Goal: Transaction & Acquisition: Complete application form

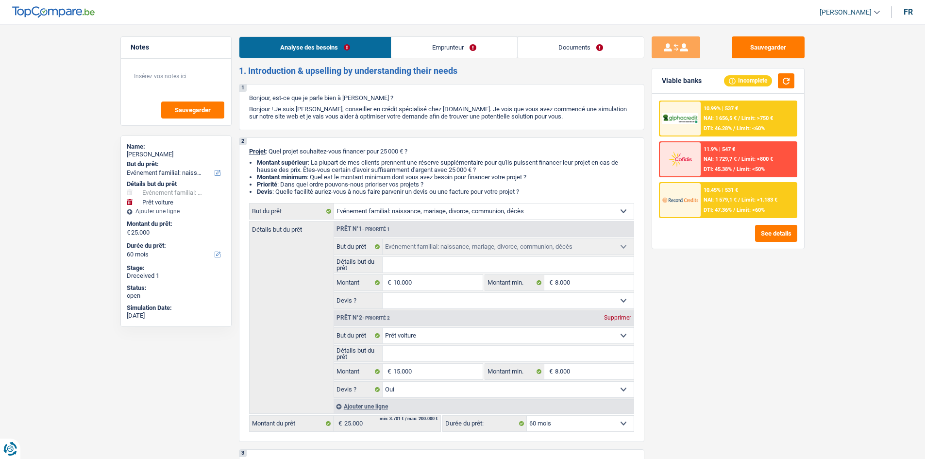
select select "familyEvent"
select select "car"
select select "60"
select select "familyEvent"
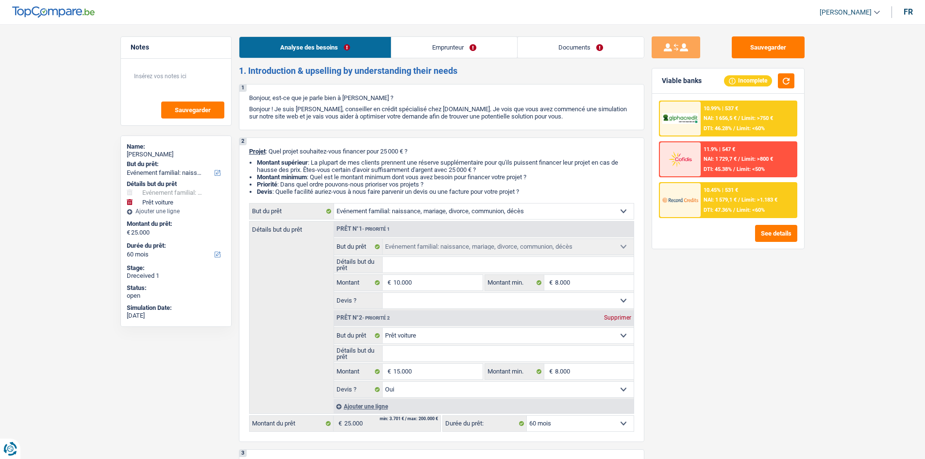
select select "familyEvent"
select select "car"
select select "yes"
select select "60"
select select "independent"
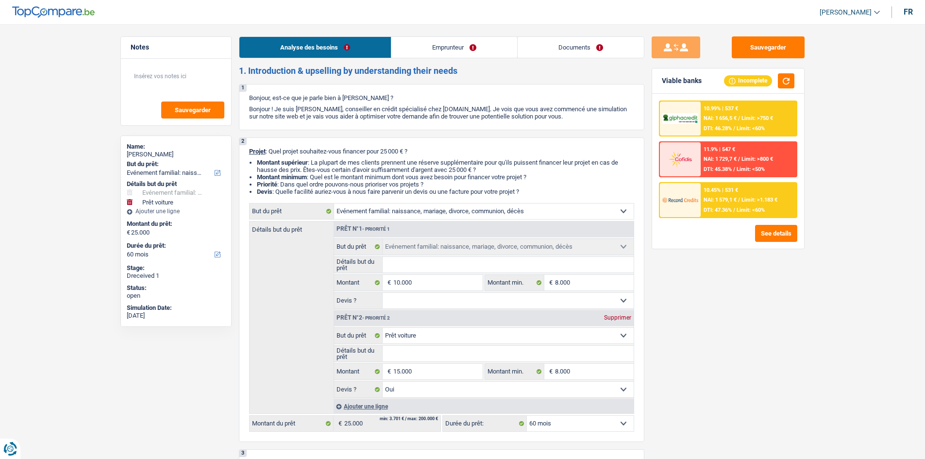
select select "familyAllowances"
select select "netSalary"
select select "rents"
select select "familyEvent"
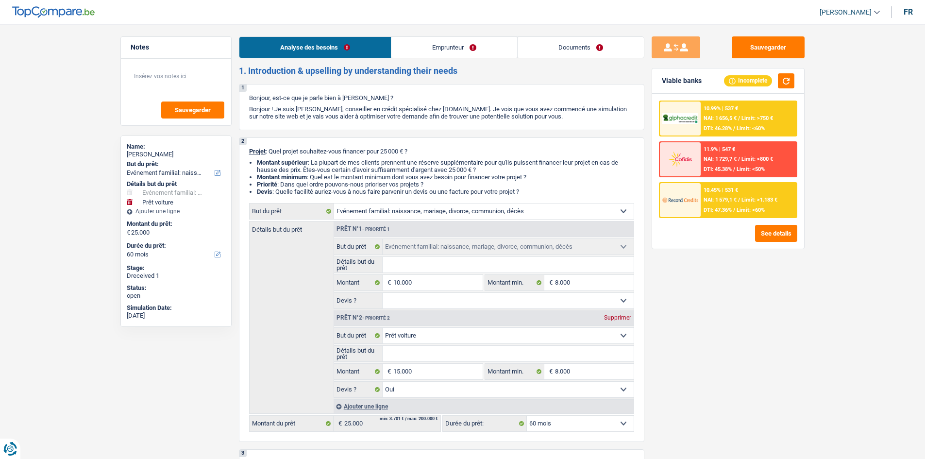
select select "car"
select select "yes"
select select "60"
click at [578, 56] on link "Documents" at bounding box center [581, 47] width 126 height 21
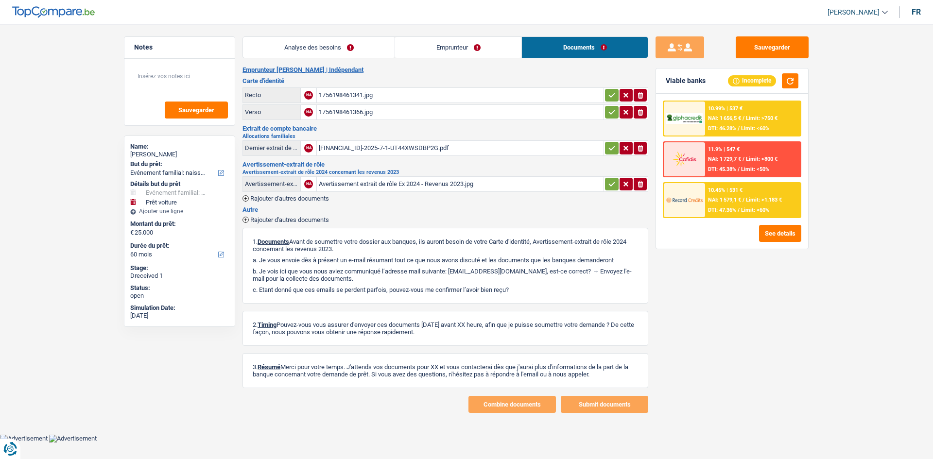
click at [345, 51] on link "Analyse des besoins" at bounding box center [319, 47] width 152 height 21
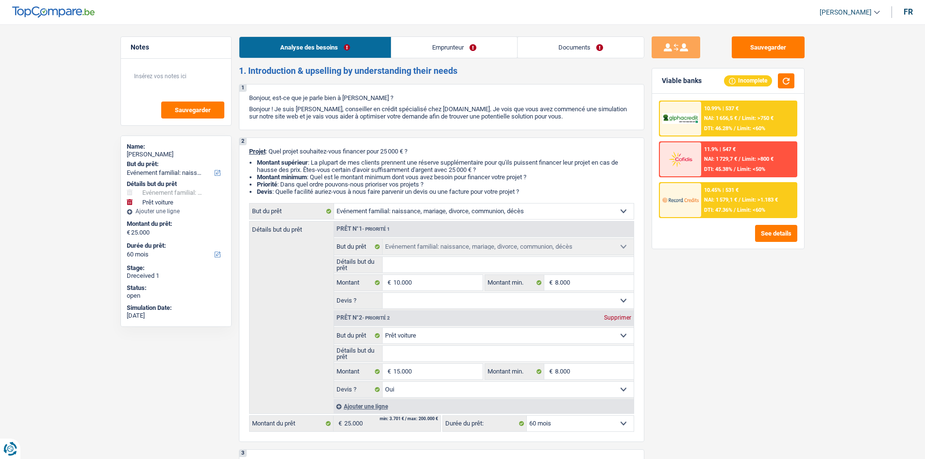
click at [416, 52] on link "Emprunteur" at bounding box center [454, 47] width 126 height 21
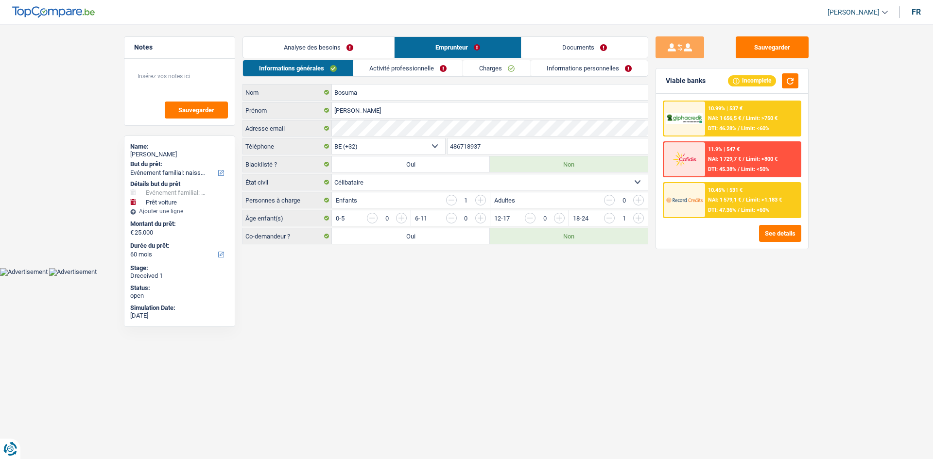
click at [409, 63] on link "Activité professionnelle" at bounding box center [407, 68] width 109 height 16
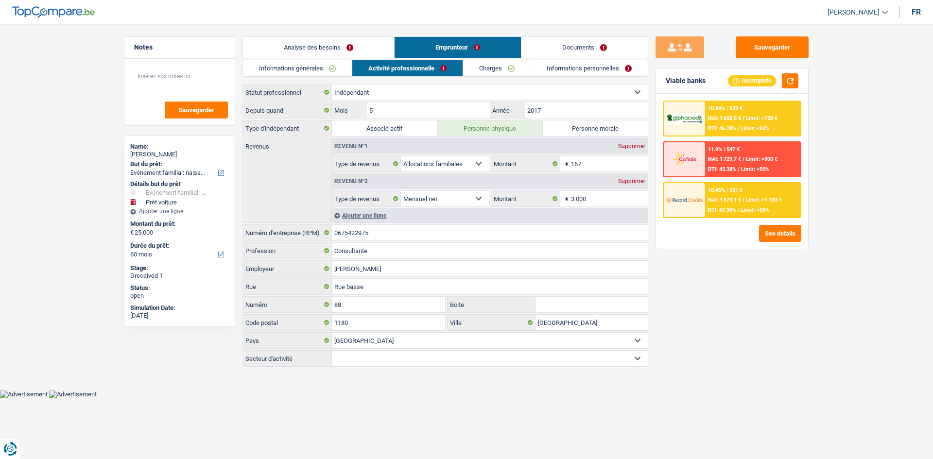
click at [564, 43] on link "Documents" at bounding box center [584, 47] width 126 height 21
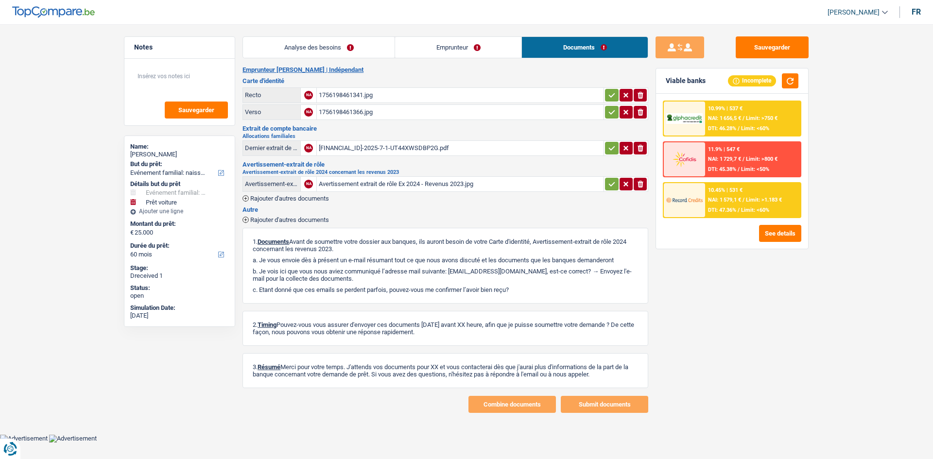
click at [365, 145] on div "[FINANCIAL_ID]-2025-7-1-UT44XWSDBP2G.pdf" at bounding box center [460, 148] width 283 height 15
click at [354, 110] on div "1756198461366.jpg" at bounding box center [460, 112] width 283 height 15
click at [472, 42] on link "Emprunteur" at bounding box center [458, 47] width 126 height 21
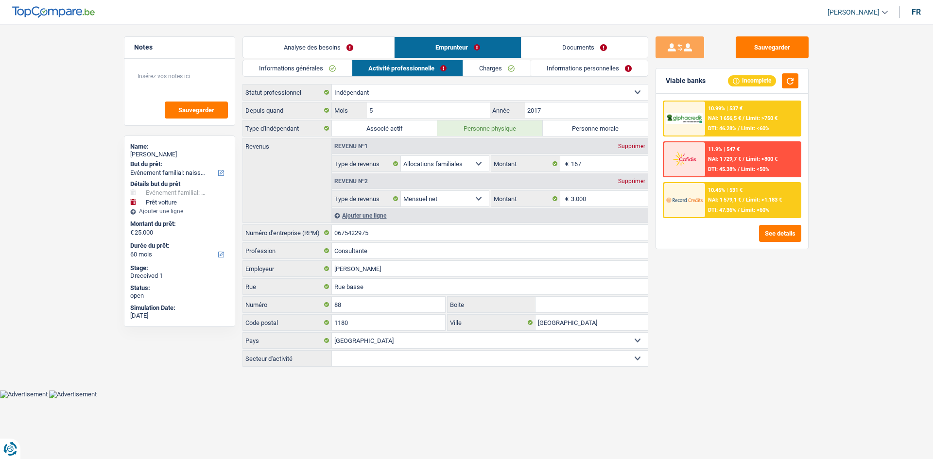
click at [564, 65] on link "Informations personnelles" at bounding box center [589, 68] width 117 height 16
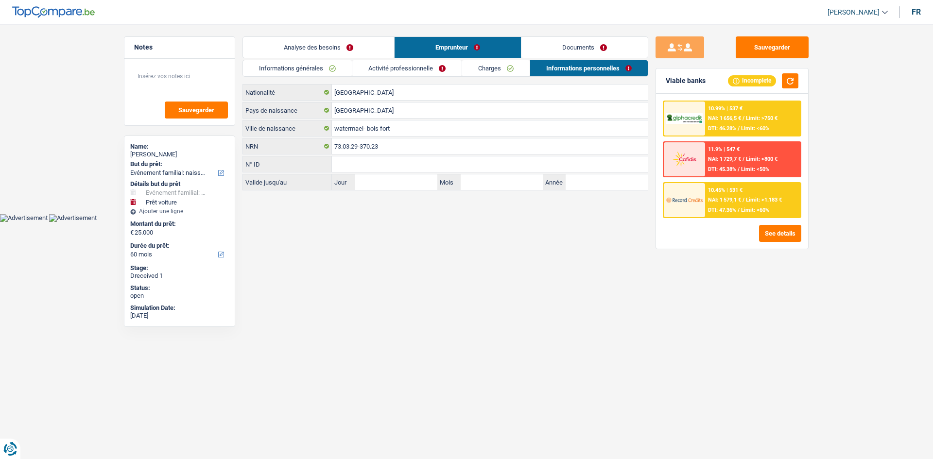
click at [386, 65] on link "Activité professionnelle" at bounding box center [406, 68] width 109 height 16
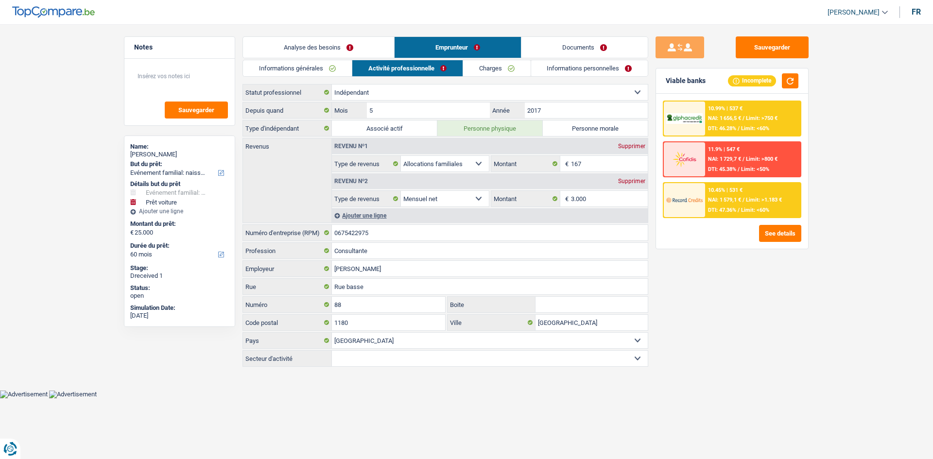
click at [504, 69] on link "Charges" at bounding box center [497, 68] width 68 height 16
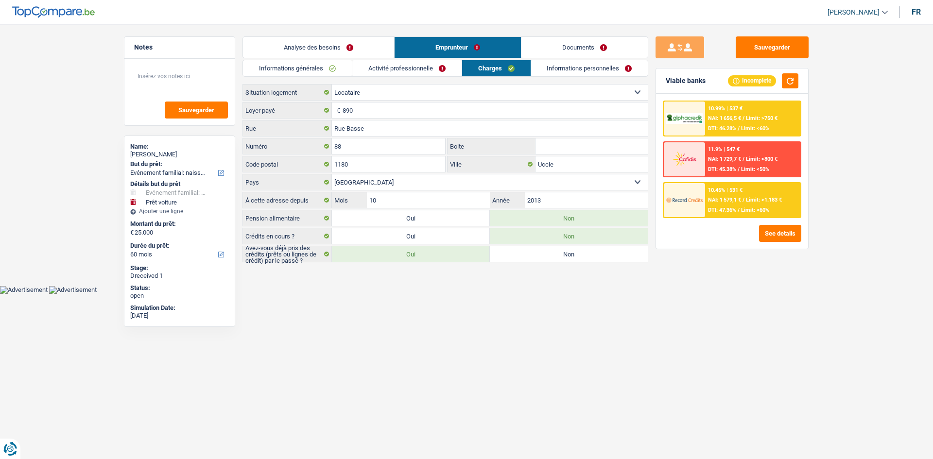
click at [323, 51] on link "Analyse des besoins" at bounding box center [318, 47] width 151 height 21
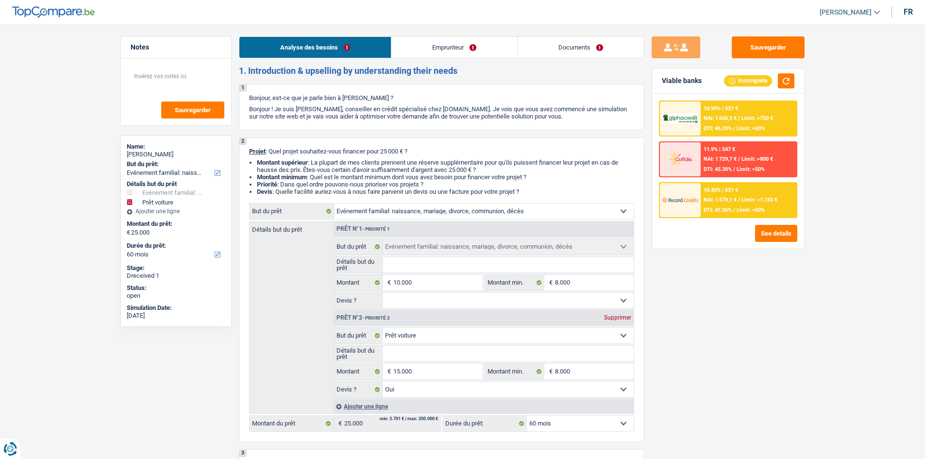
click at [437, 49] on link "Emprunteur" at bounding box center [454, 47] width 126 height 21
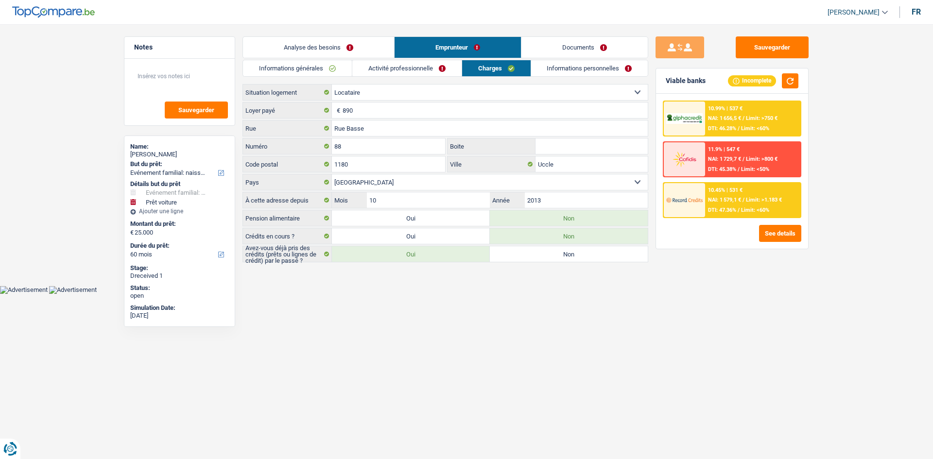
click at [393, 65] on link "Activité professionnelle" at bounding box center [406, 68] width 109 height 16
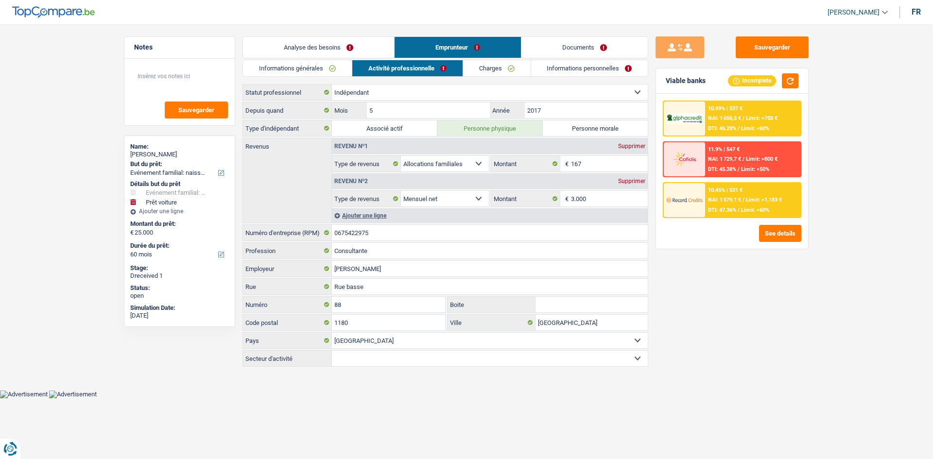
click at [550, 68] on link "Informations personnelles" at bounding box center [589, 68] width 117 height 16
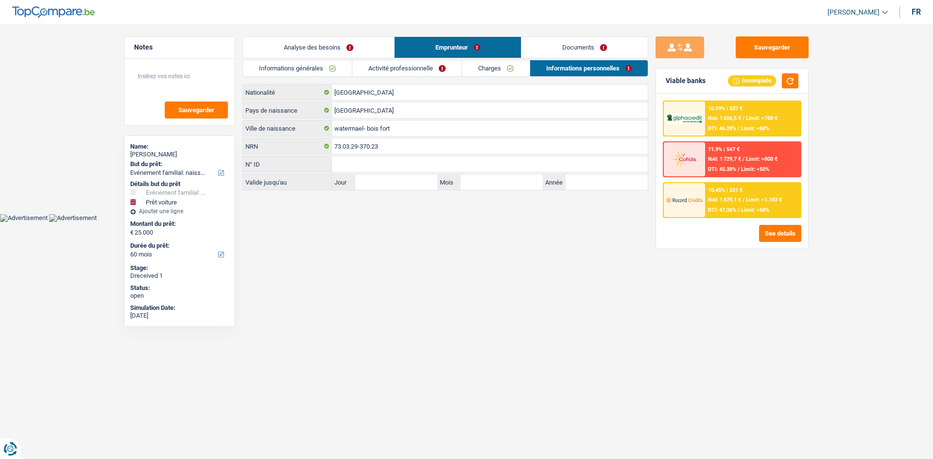
click at [536, 50] on link "Documents" at bounding box center [584, 47] width 126 height 21
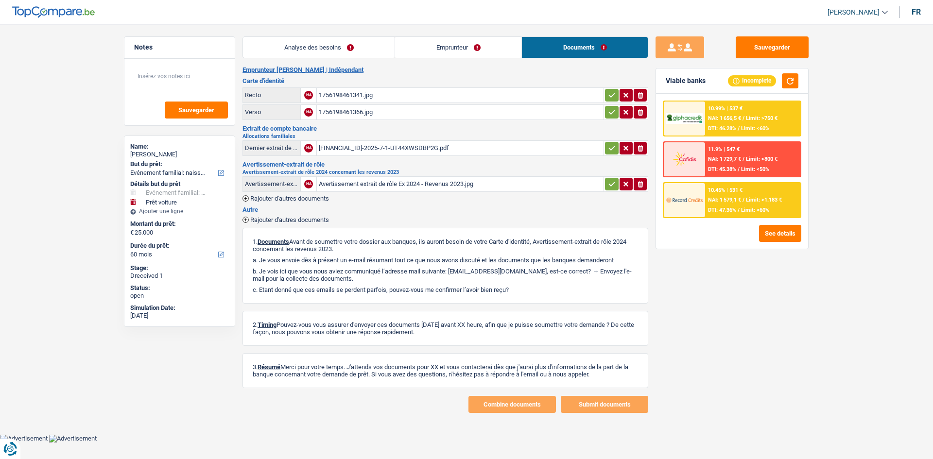
click at [393, 183] on div "Avertissement extrait de rôle Ex 2024 - Revenus 2023.jpg" at bounding box center [460, 184] width 283 height 15
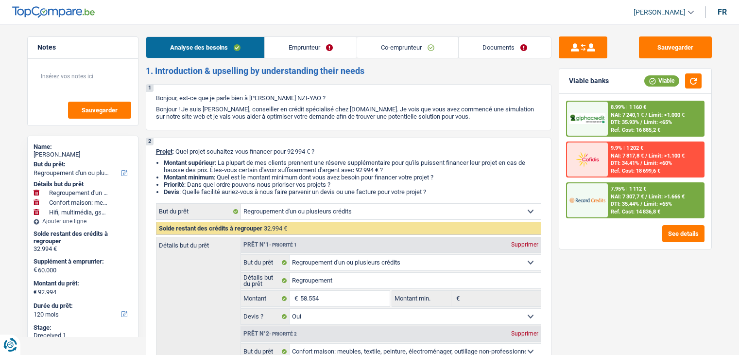
select select "refinancing"
select select "household"
select select "tech"
select select "120"
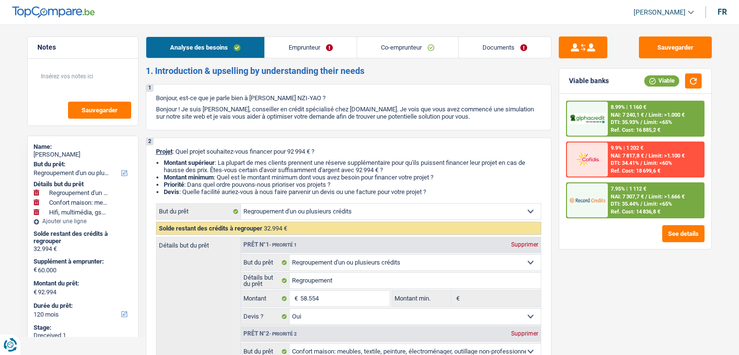
select select "refinancing"
select select "yes"
select select "household"
select select "yes"
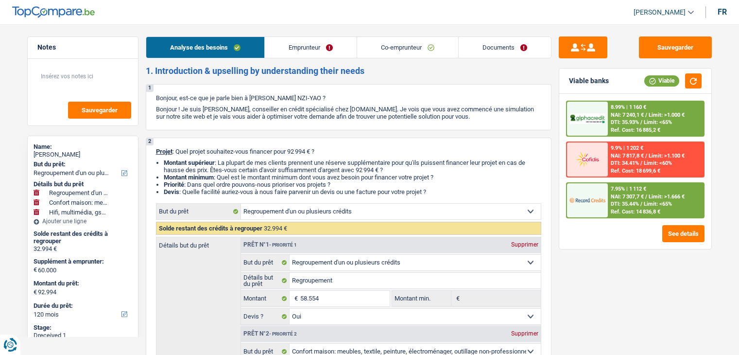
select select "tech"
select select "yes"
select select "120"
select select "privateEmployee"
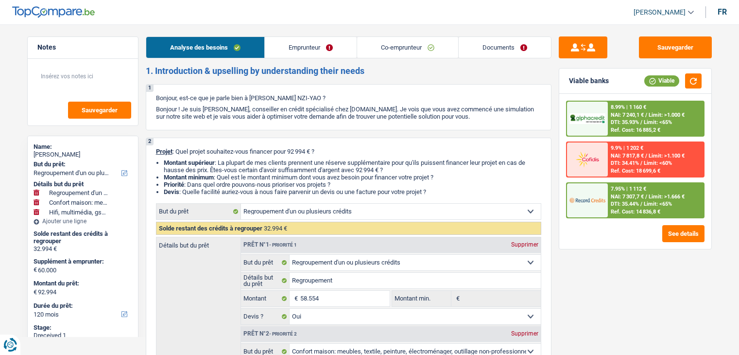
select select "familyAllowances"
select select "netSalary"
select select "mealVouchers"
select select "netSalary"
select select "mealVouchers"
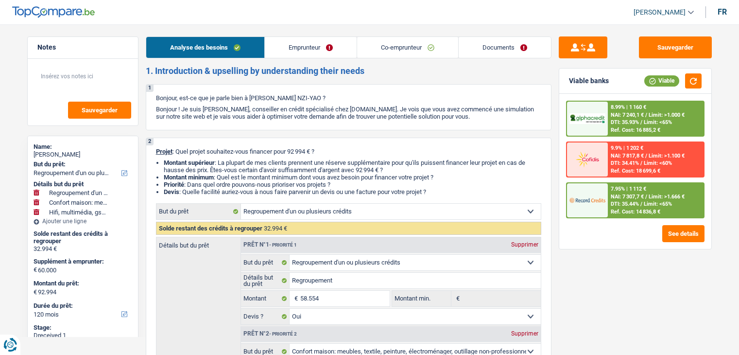
select select "ownerWithMortgage"
select select "mortgage"
select select "360"
select select "personalLoan"
select select "homeFurnishingOrRelocation"
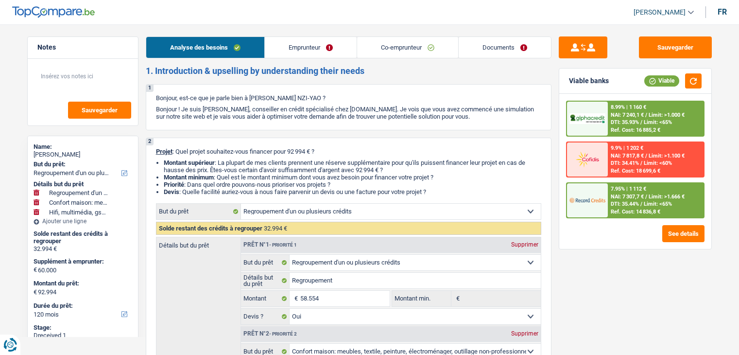
select select "84"
select select "refinancing"
select select "yes"
select select "household"
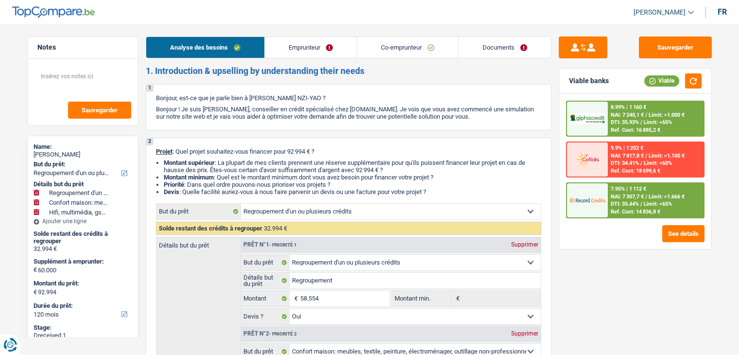
select select "yes"
select select "tech"
select select "yes"
select select "120"
click at [484, 50] on link "Documents" at bounding box center [505, 47] width 92 height 21
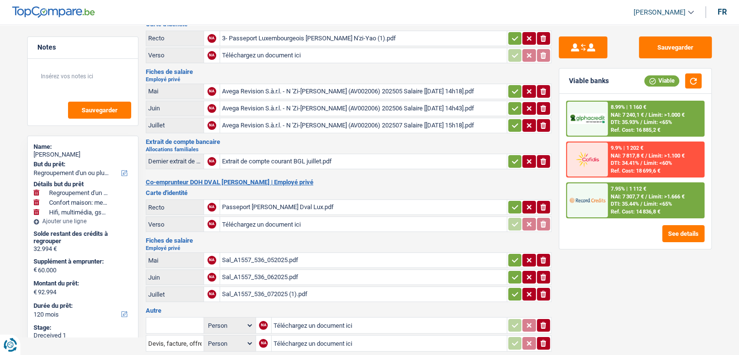
scroll to position [97, 0]
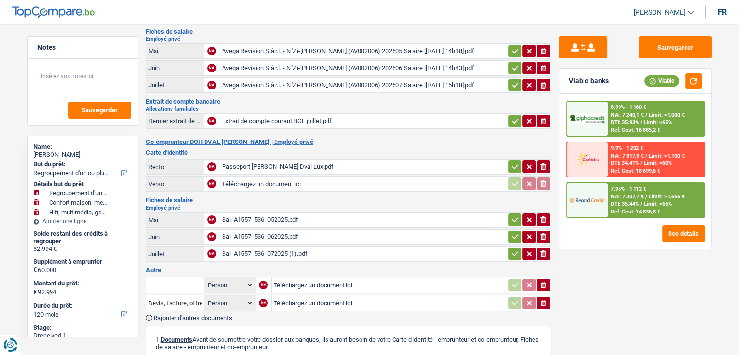
click at [269, 247] on div "Sal_A1557_536_072025 (1).pdf" at bounding box center [363, 253] width 283 height 15
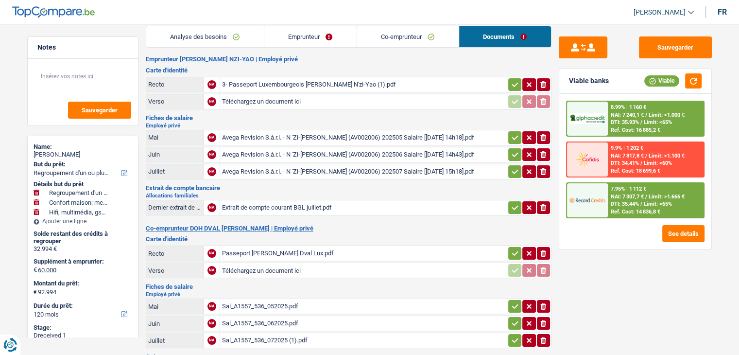
scroll to position [0, 0]
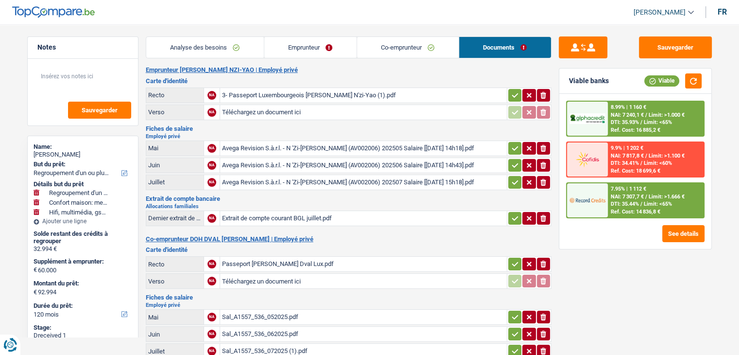
click at [316, 94] on div "3- Passeport Luxembourgeois Francine N'zi-Yao (1).pdf" at bounding box center [363, 95] width 283 height 15
click at [305, 212] on div "Extrait de compte courant BGL juillet.pdf" at bounding box center [363, 218] width 283 height 15
click at [661, 38] on button "Sauvegarder" at bounding box center [675, 47] width 73 height 22
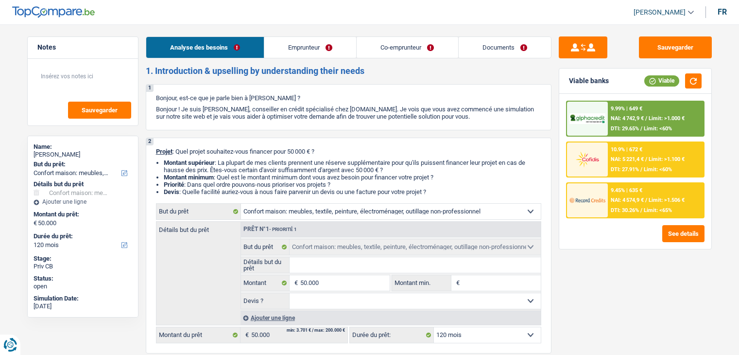
select select "household"
select select "120"
select select "household"
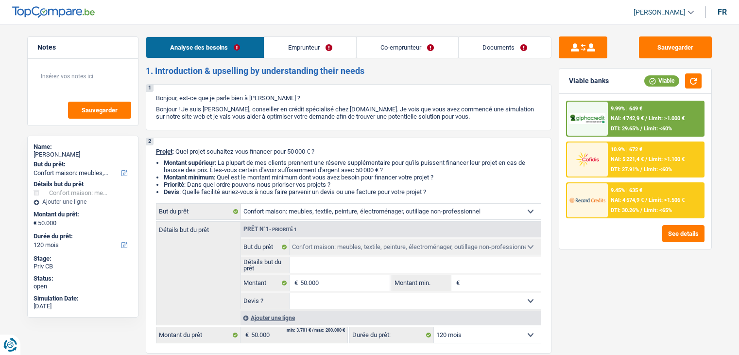
select select "120"
select select "privateEmployee"
select select "unemployed"
select select "familyAllowances"
select select "netSalary"
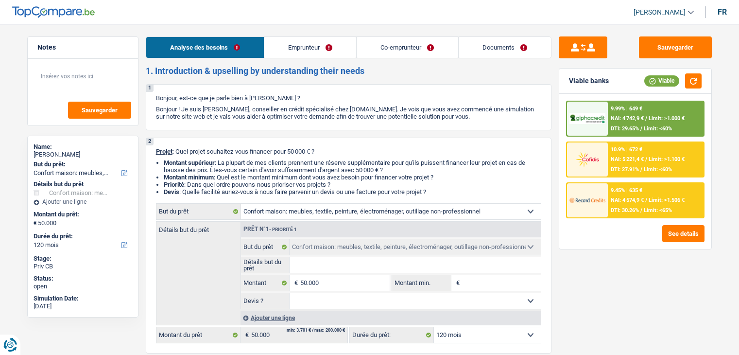
select select "mealVouchers"
select select "unemployment"
select select "ownerWithMortgage"
select select "mortgage"
select select "300"
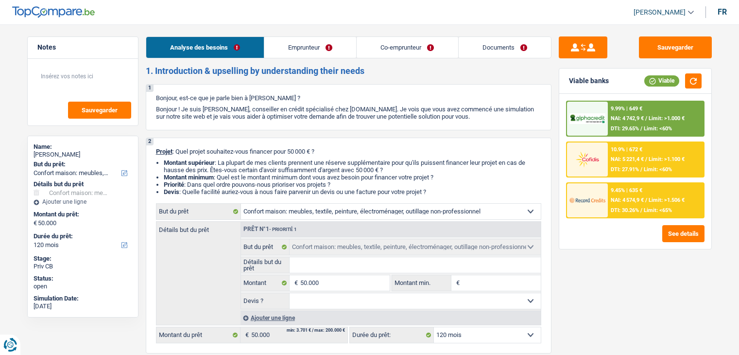
select select "carLoan"
select select "60"
select select "household"
select select "120"
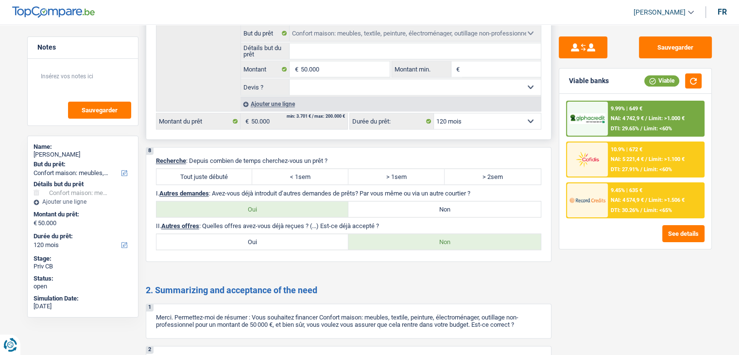
scroll to position [1360, 0]
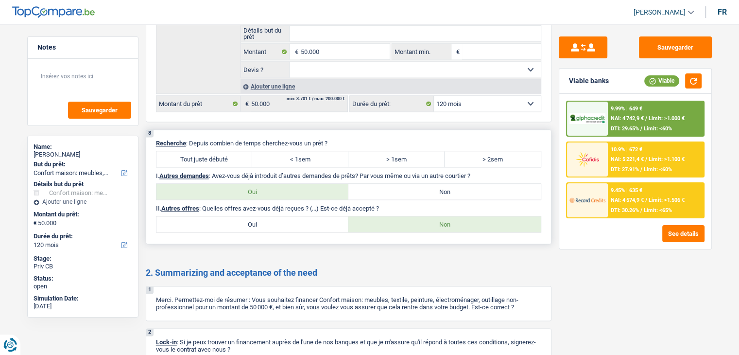
click at [395, 154] on label "> 1sem" at bounding box center [396, 159] width 96 height 16
click at [395, 154] on input "> 1sem" at bounding box center [396, 159] width 96 height 16
radio input "true"
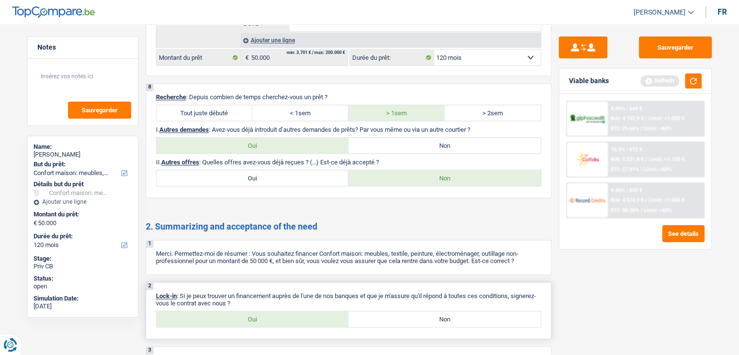
scroll to position [1472, 0]
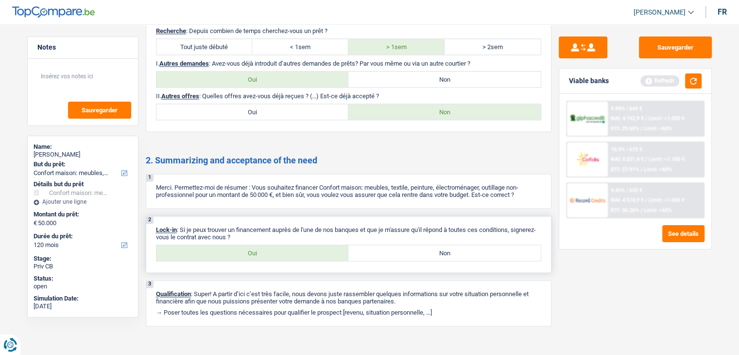
click at [302, 245] on label "Oui" at bounding box center [252, 253] width 192 height 16
click at [302, 245] on input "Oui" at bounding box center [252, 253] width 192 height 16
radio input "true"
click at [690, 81] on button "button" at bounding box center [693, 80] width 17 height 15
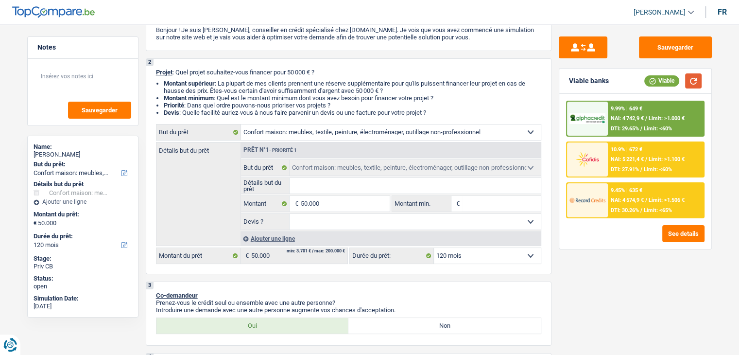
scroll to position [0, 0]
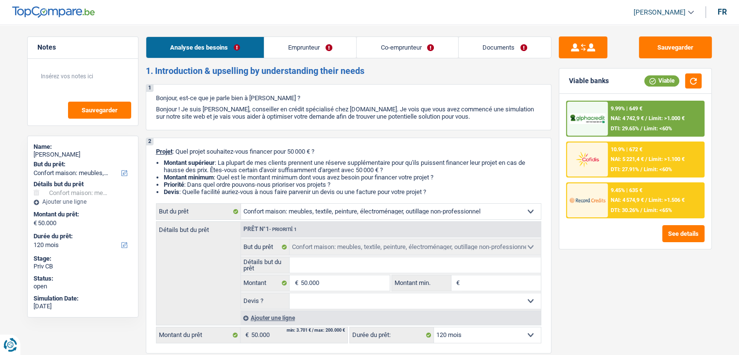
click at [305, 50] on link "Emprunteur" at bounding box center [310, 47] width 92 height 21
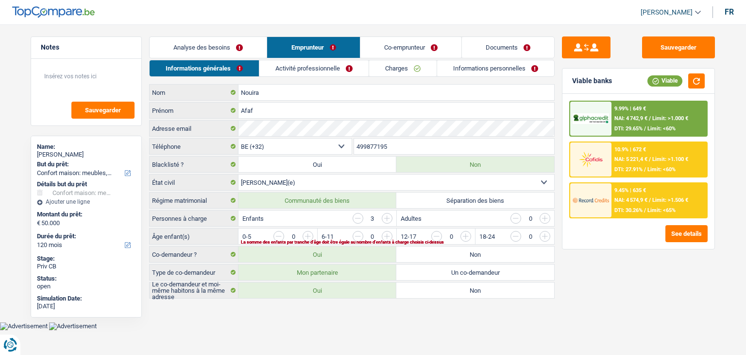
click at [381, 50] on link "Co-emprunteur" at bounding box center [410, 47] width 101 height 21
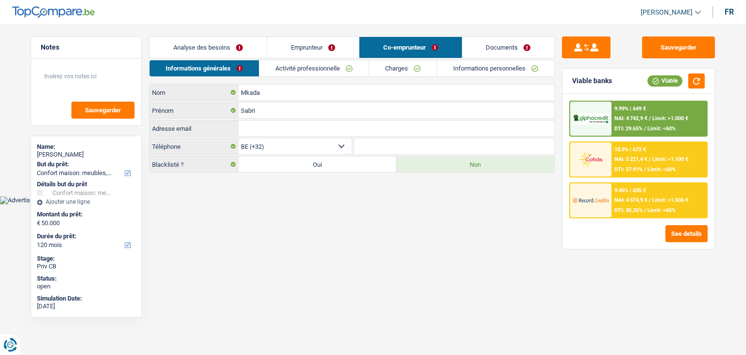
click at [340, 68] on link "Activité professionnelle" at bounding box center [313, 68] width 109 height 16
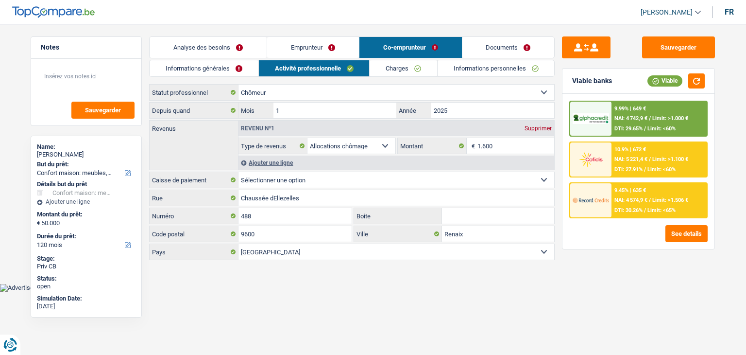
click at [395, 68] on link "Charges" at bounding box center [404, 68] width 68 height 16
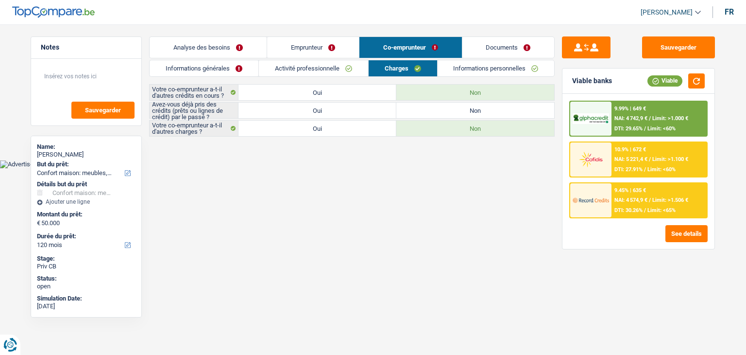
click at [459, 66] on link "Informations personnelles" at bounding box center [496, 68] width 117 height 16
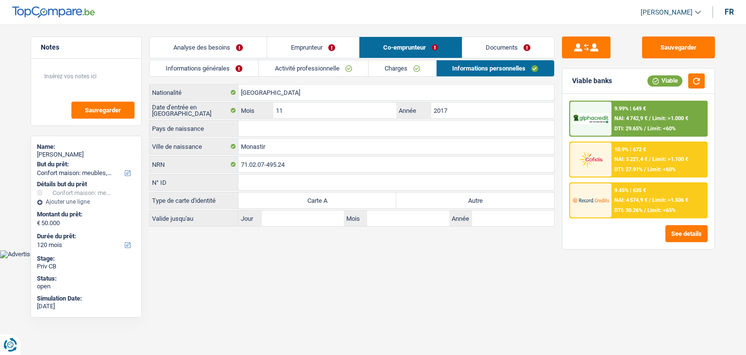
drag, startPoint x: 521, startPoint y: 51, endPoint x: 515, endPoint y: 51, distance: 5.8
click at [521, 51] on link "Documents" at bounding box center [508, 47] width 92 height 21
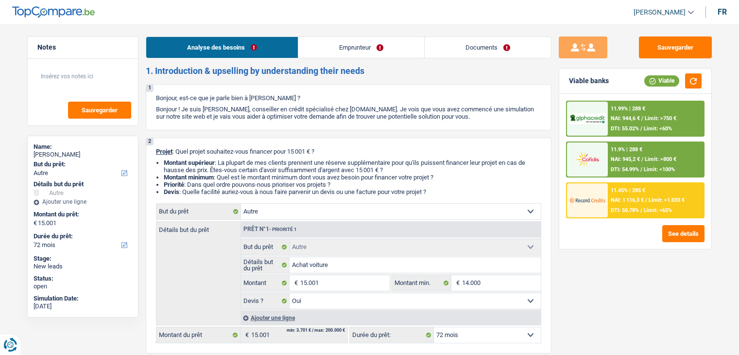
select select "other"
select select "72"
select select "other"
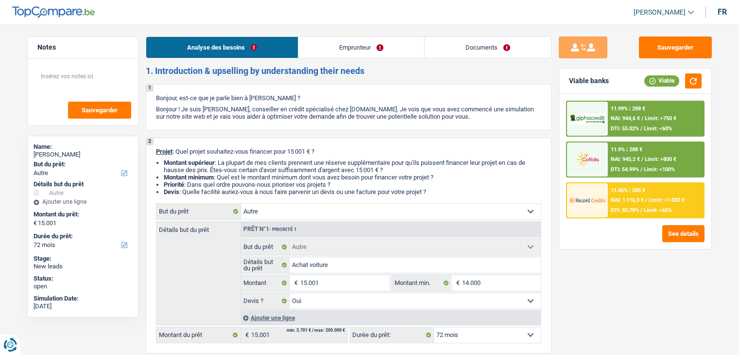
select select "yes"
select select "72"
select select "worker"
select select "netSalary"
select select "rents"
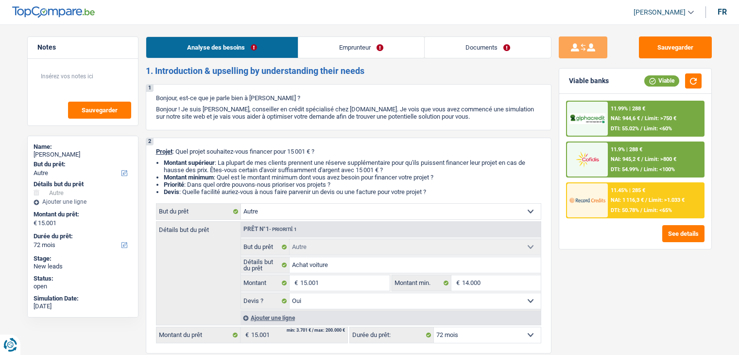
select select "creditConsolidation"
select select "84"
select select "other"
select select "yes"
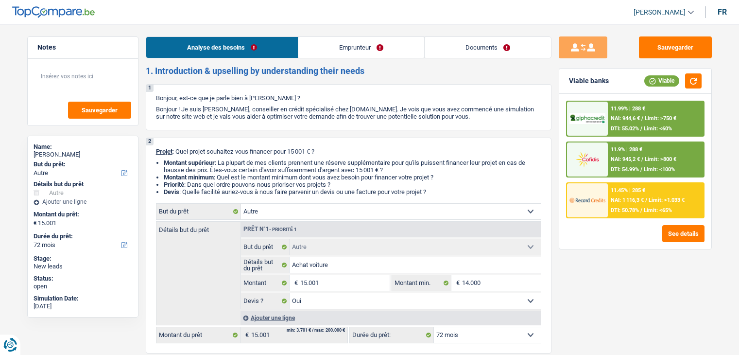
select select "72"
click at [338, 49] on link "Emprunteur" at bounding box center [361, 47] width 126 height 21
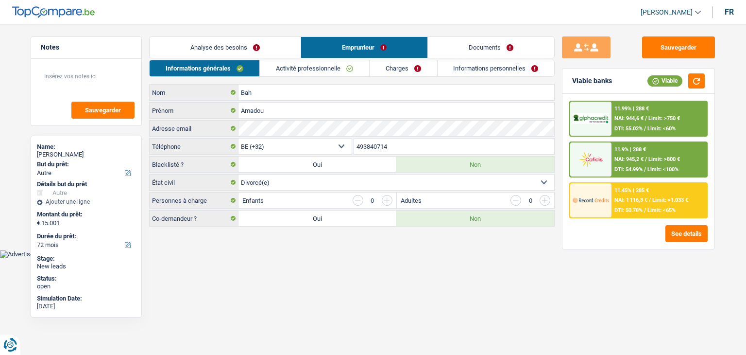
click at [308, 72] on link "Activité professionnelle" at bounding box center [314, 68] width 109 height 16
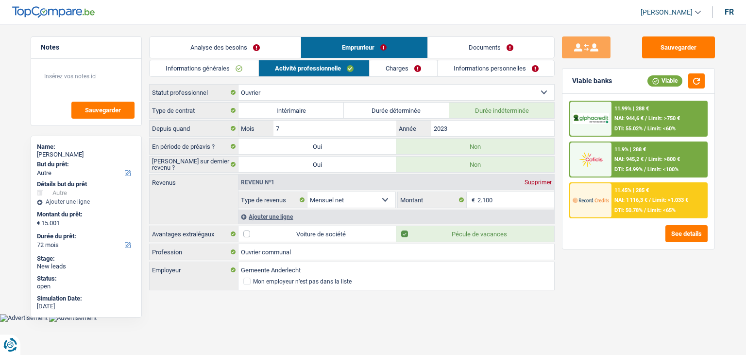
click at [389, 68] on link "Charges" at bounding box center [404, 68] width 68 height 16
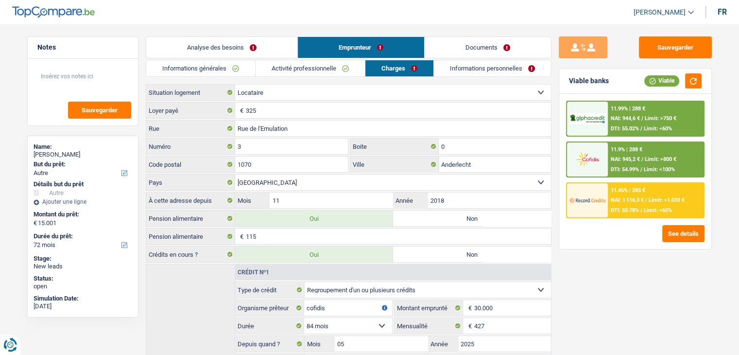
click at [473, 68] on link "Informations personnelles" at bounding box center [492, 68] width 117 height 16
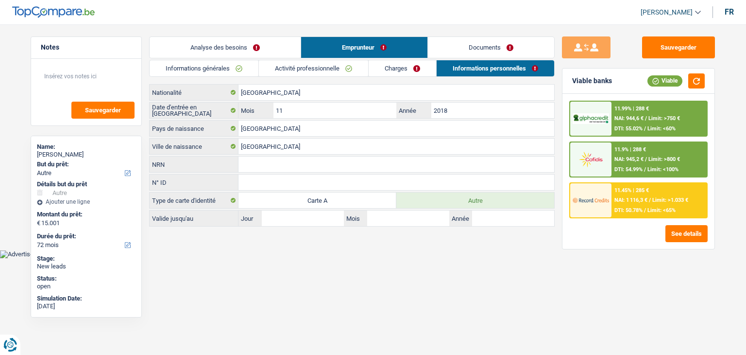
click at [476, 51] on link "Documents" at bounding box center [491, 47] width 126 height 21
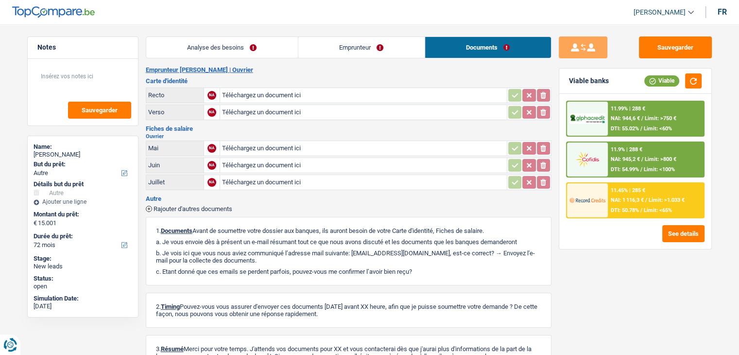
click at [344, 42] on link "Emprunteur" at bounding box center [361, 47] width 126 height 21
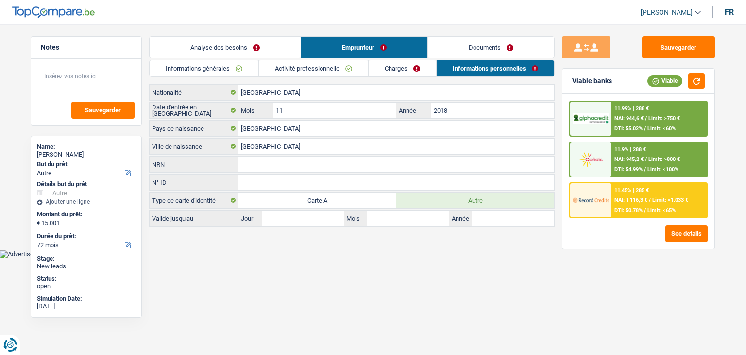
click at [325, 67] on link "Activité professionnelle" at bounding box center [313, 68] width 109 height 16
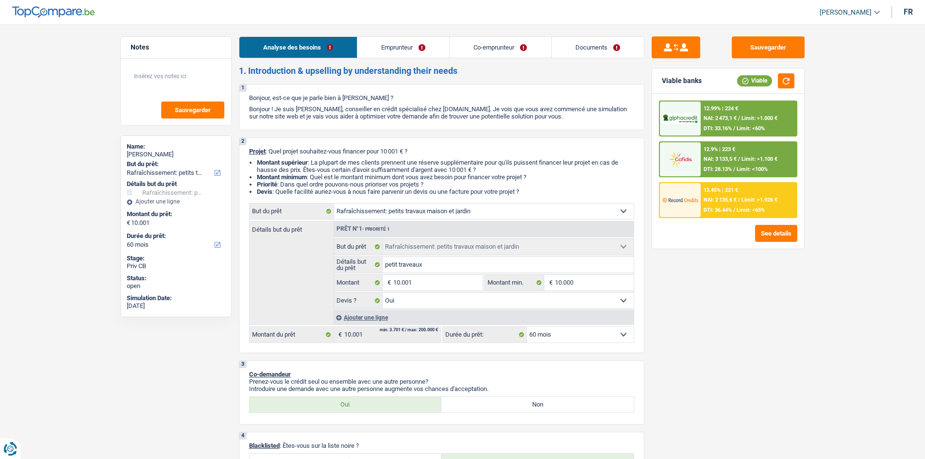
select select "houseOrGarden"
select select "60"
select select "houseOrGarden"
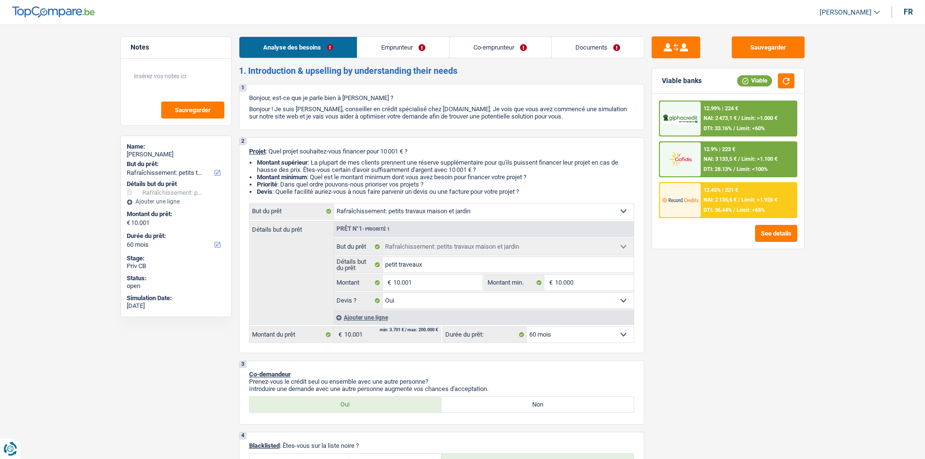
select select "yes"
select select "60"
select select "worker"
select select "unemployed"
select select "netSalary"
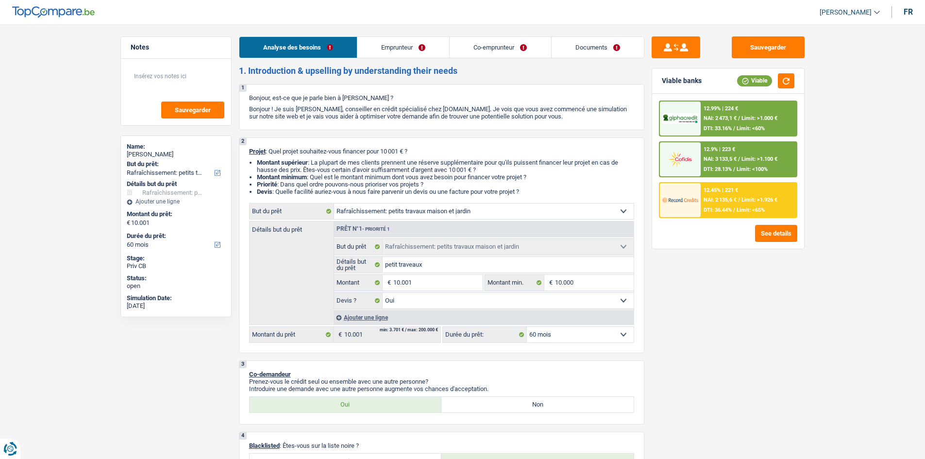
select select "mealVouchers"
select select "familyAllowances"
select select "unemployment"
select select "familyAllowances"
select select "ownerWithMortgage"
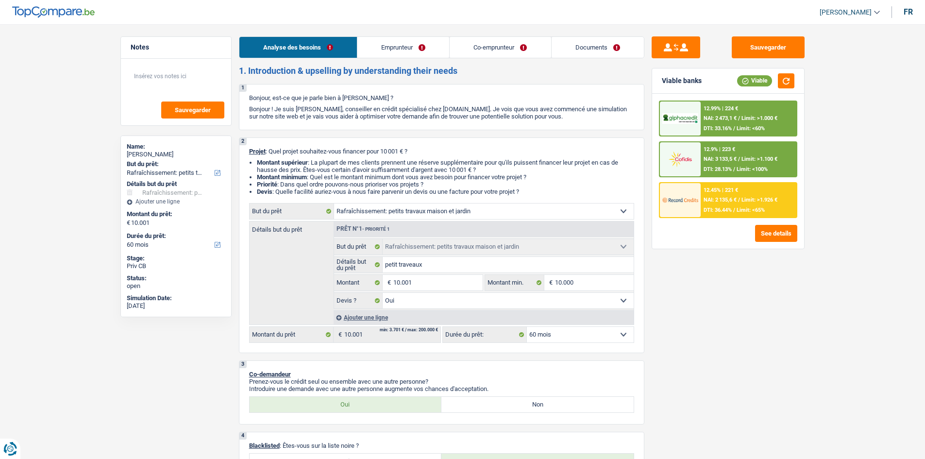
select select "mortgage"
select select "360"
select select "carLoan"
select select "60"
select select "cardOrCredit"
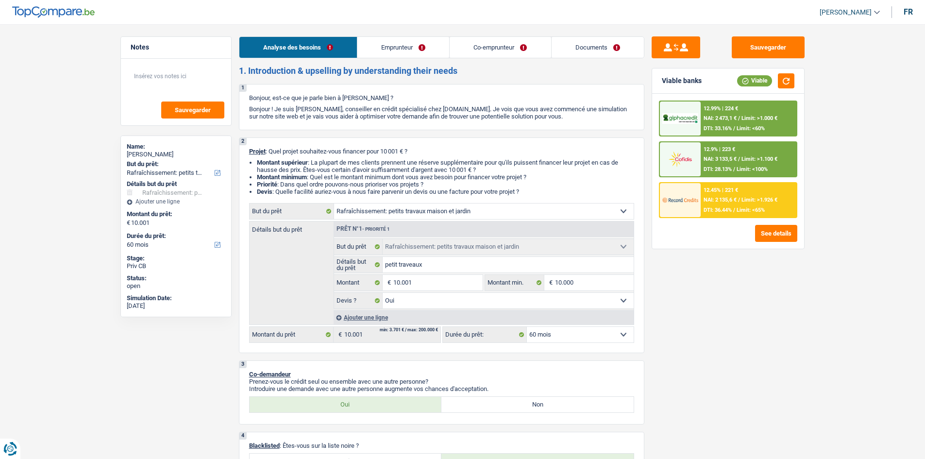
select select "houseOrGarden"
select select "yes"
select select "60"
click at [380, 47] on link "Emprunteur" at bounding box center [403, 47] width 92 height 21
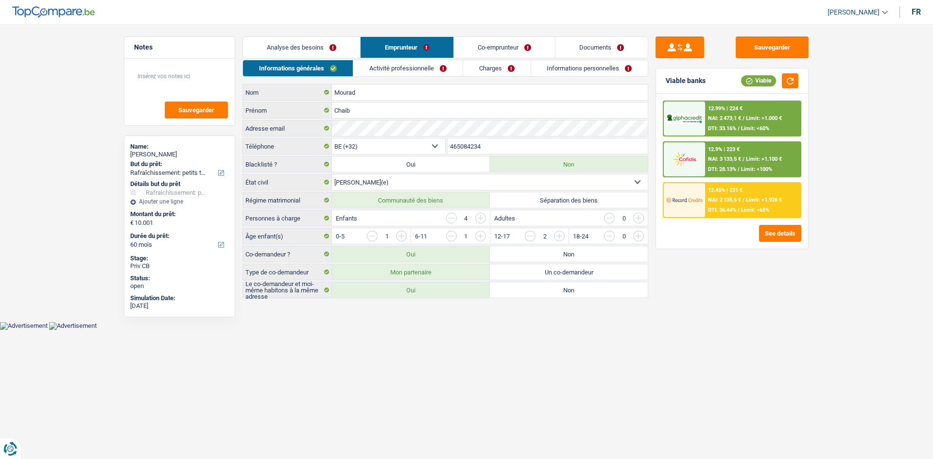
click at [323, 51] on link "Analyse des besoins" at bounding box center [301, 47] width 117 height 21
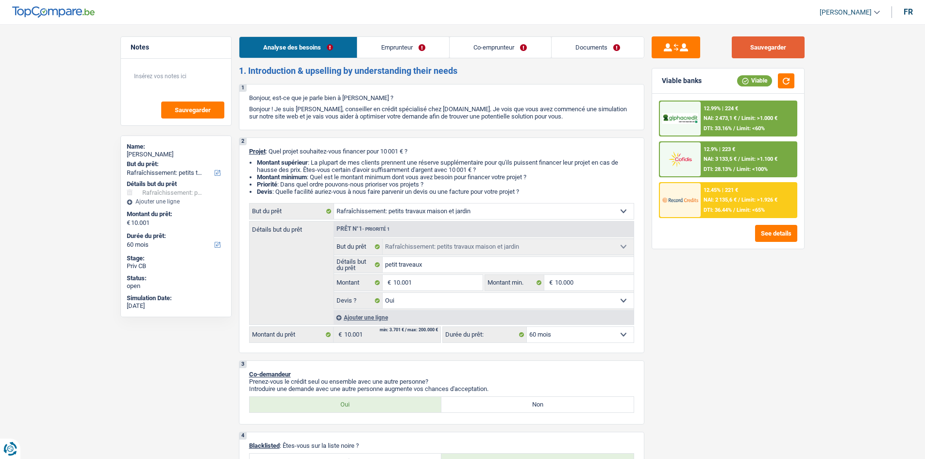
click at [744, 50] on button "Sauvegarder" at bounding box center [768, 47] width 73 height 22
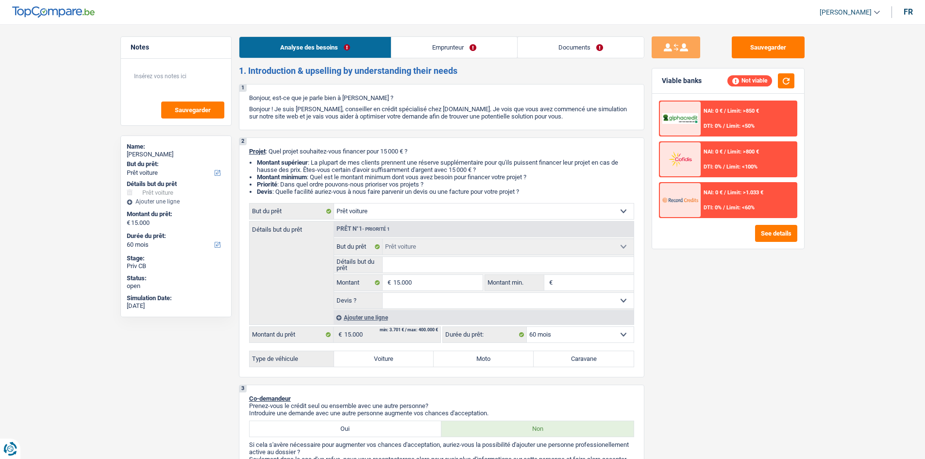
select select "car"
select select "60"
select select "car"
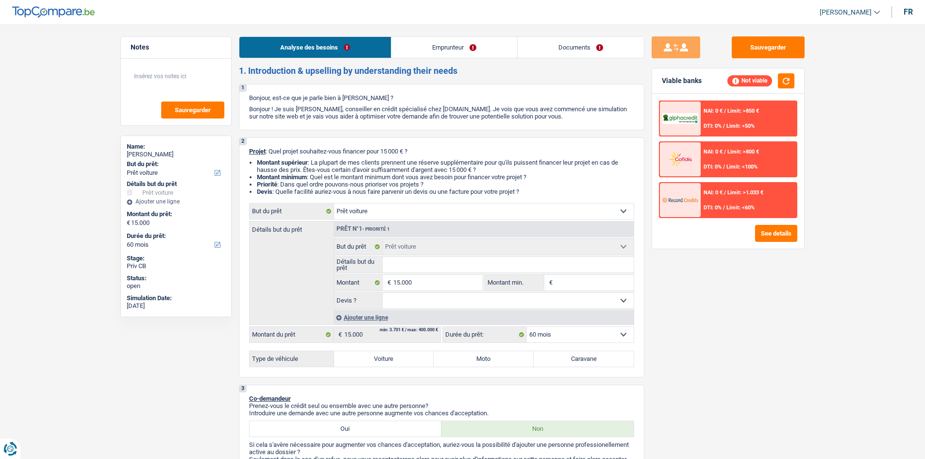
select select "60"
select select "unemployed"
select select "unemployment"
select select "rents"
select select "car"
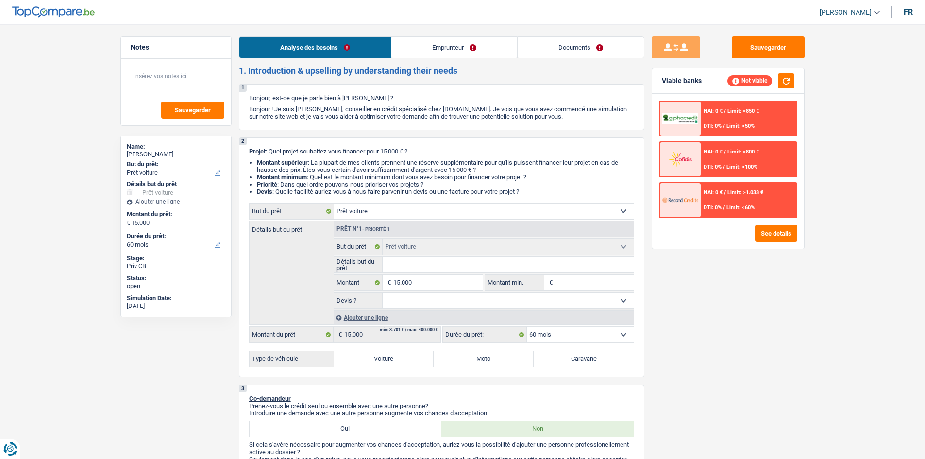
select select "car"
select select "60"
click at [762, 43] on button "Sauvegarder" at bounding box center [768, 47] width 73 height 22
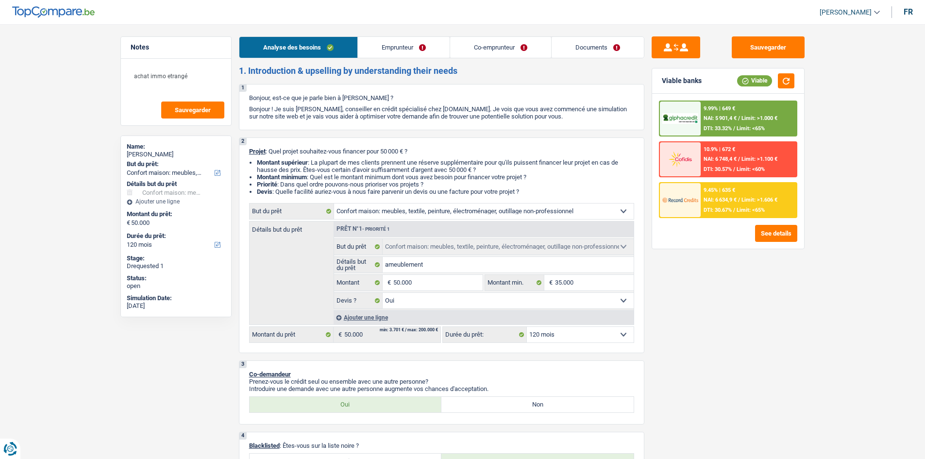
select select "household"
select select "120"
select select "household"
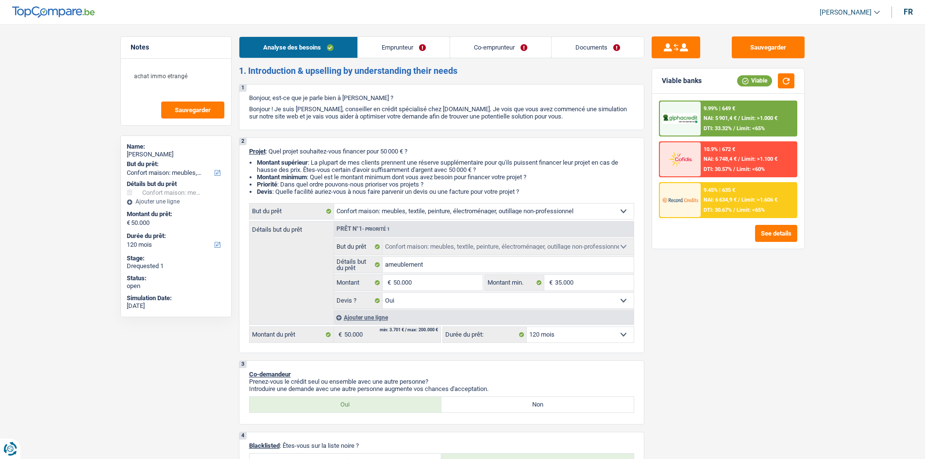
select select "yes"
select select "120"
select select "privateEmployee"
select select "familyAllowances"
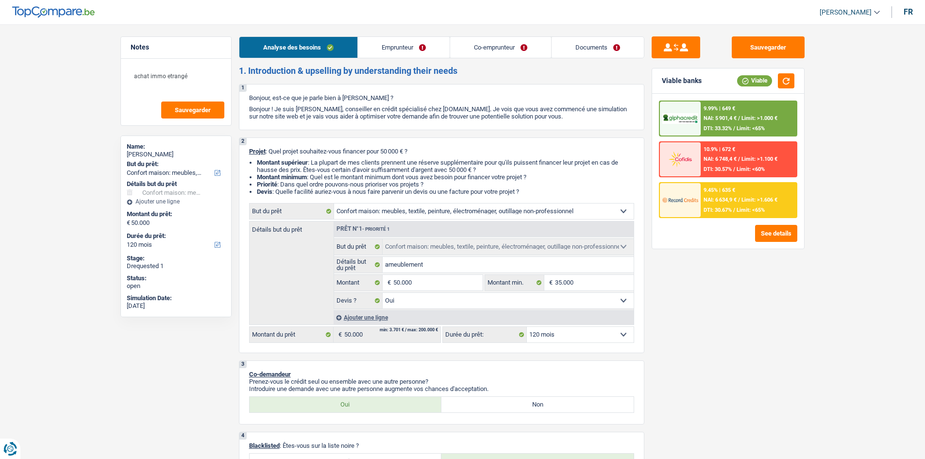
select select "netSalary"
select select "mealVouchers"
select select "netSalary"
select select "mealVouchers"
select select "ownerWithMortgage"
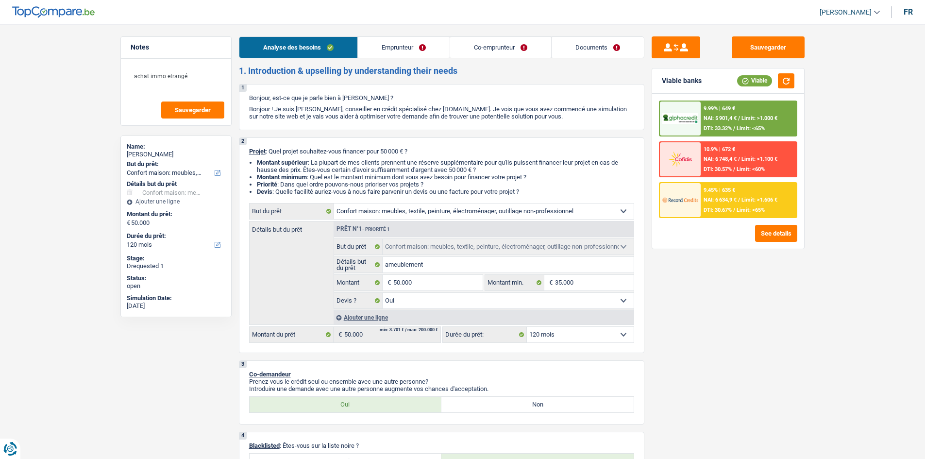
select select "mortgage"
select select "300"
select select "household"
select select "yes"
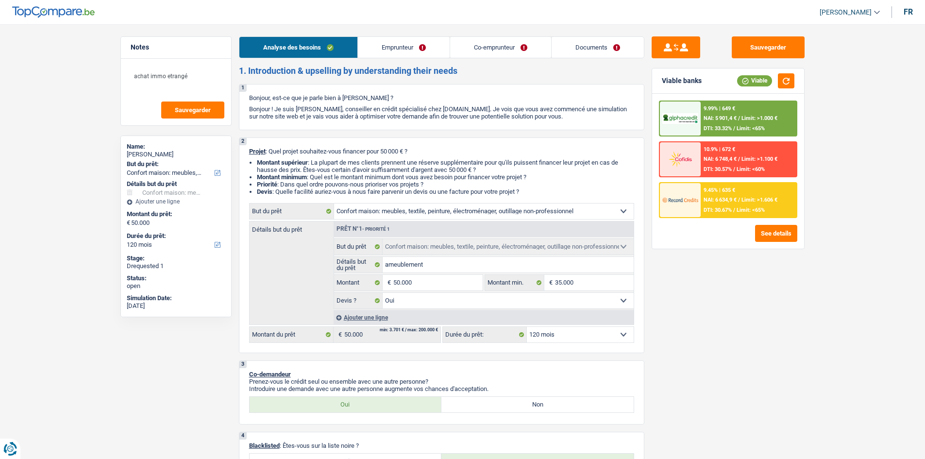
select select "120"
select select "32"
select select "married"
click at [576, 51] on link "Documents" at bounding box center [598, 47] width 92 height 21
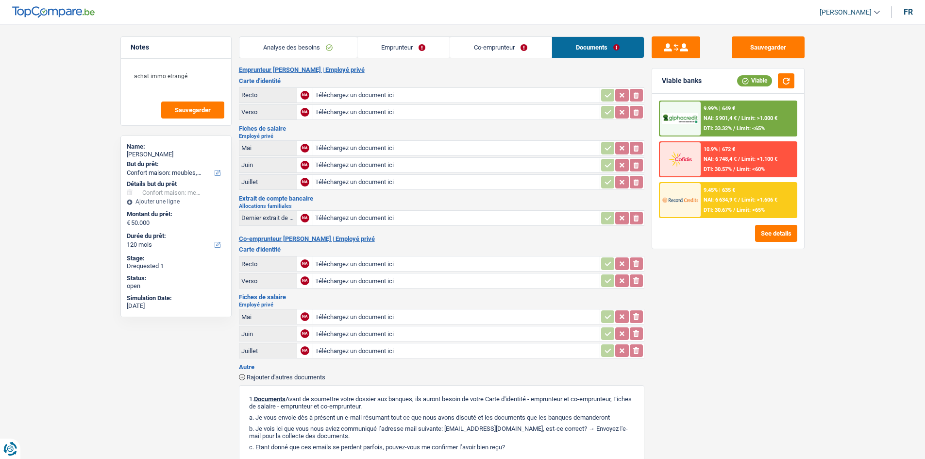
click at [339, 45] on link "Analyse des besoins" at bounding box center [298, 47] width 118 height 21
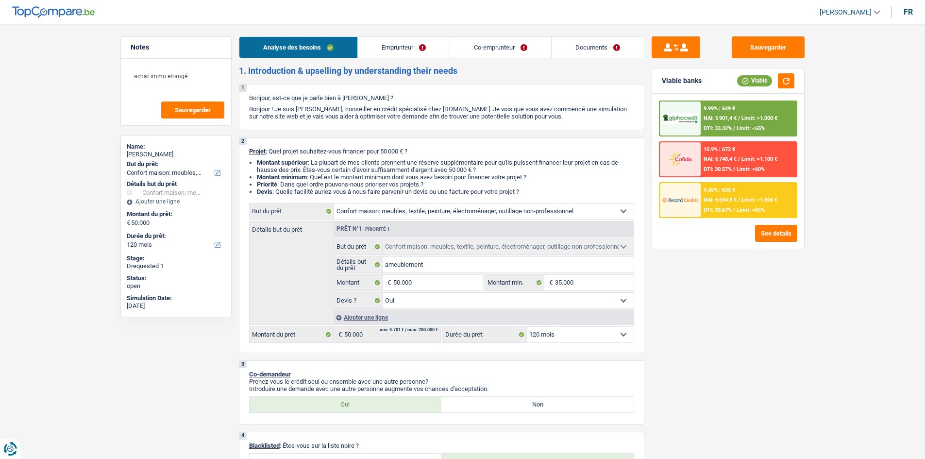
click at [401, 48] on link "Emprunteur" at bounding box center [404, 47] width 92 height 21
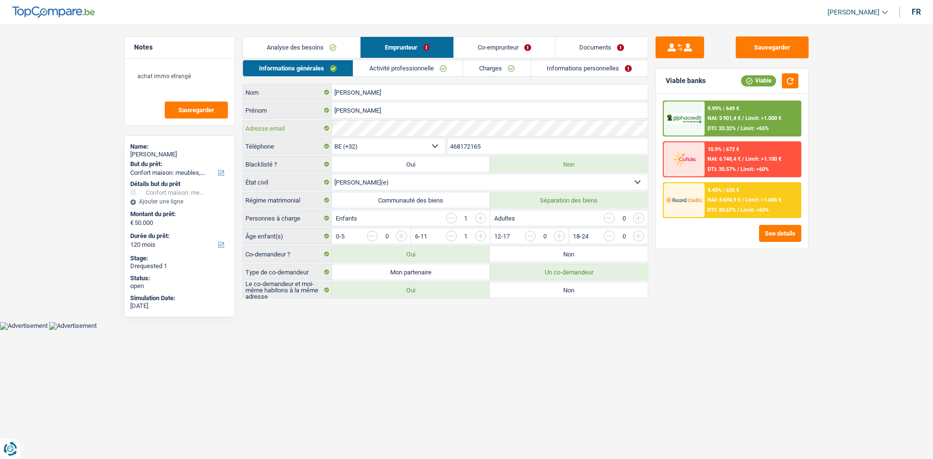
click at [274, 141] on div "Diaz Nom Paula Prénom Adresse email BE (+32) LU (+352) Sélectionner une option …" at bounding box center [445, 191] width 406 height 214
click at [780, 46] on button "Sauvegarder" at bounding box center [771, 47] width 73 height 22
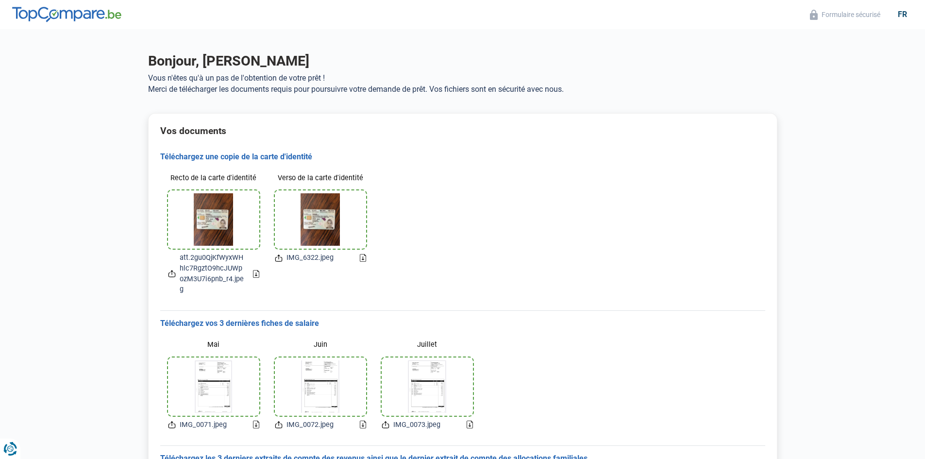
click at [314, 222] on img at bounding box center [320, 219] width 39 height 52
click at [317, 219] on img at bounding box center [320, 219] width 39 height 52
click at [250, 224] on div at bounding box center [213, 219] width 91 height 58
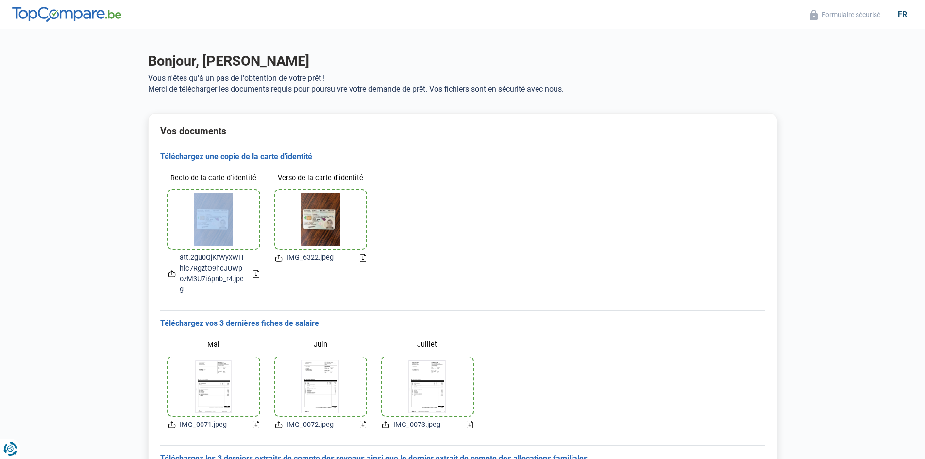
click at [250, 224] on div at bounding box center [213, 219] width 91 height 58
click at [414, 277] on div "Recto de la carte d'identité att.2gu0QjKfWyxWHhlc7RgztO9hcJUWpozM3U7i6pnb_r4.jp…" at bounding box center [462, 232] width 605 height 140
click at [287, 260] on span "IMG_6322.jpeg" at bounding box center [310, 258] width 47 height 11
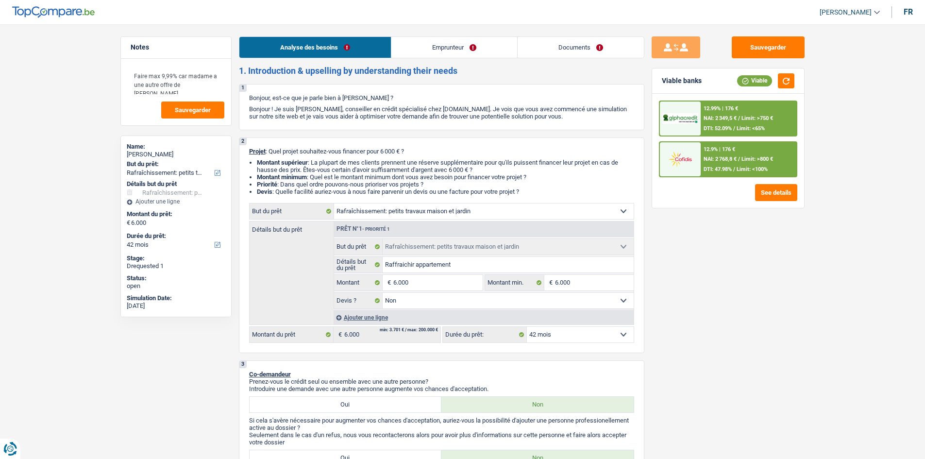
select select "houseOrGarden"
select select "42"
select select "houseOrGarden"
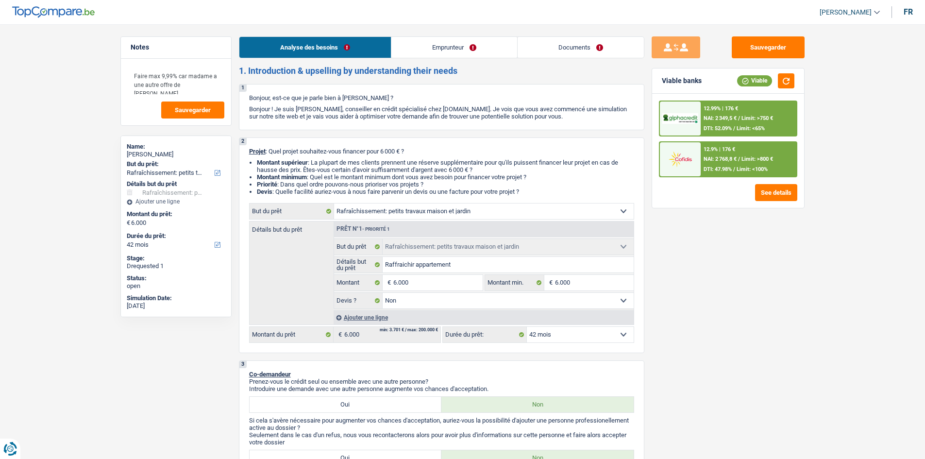
select select "false"
select select "42"
select select "privateEmployee"
select select "netSalary"
select select "familyAllowances"
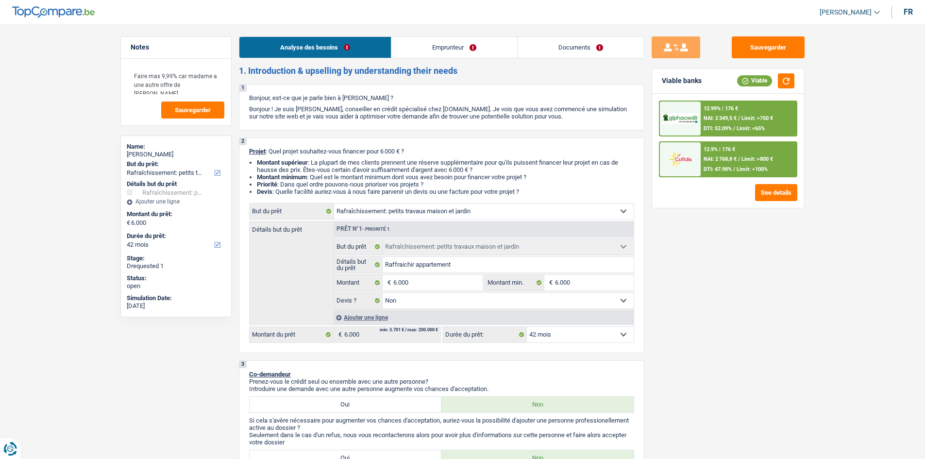
select select "rentalIncome"
select select "mealVouchers"
select select "ownerWithMortgage"
select select "mortgage"
select select "300"
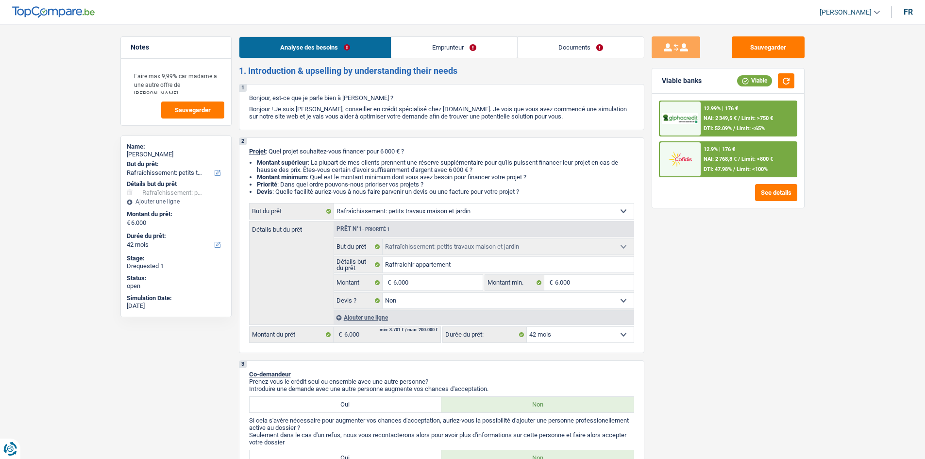
select select "mortgage"
select select "300"
select select "cardOrCredit"
select select "houseOrGarden"
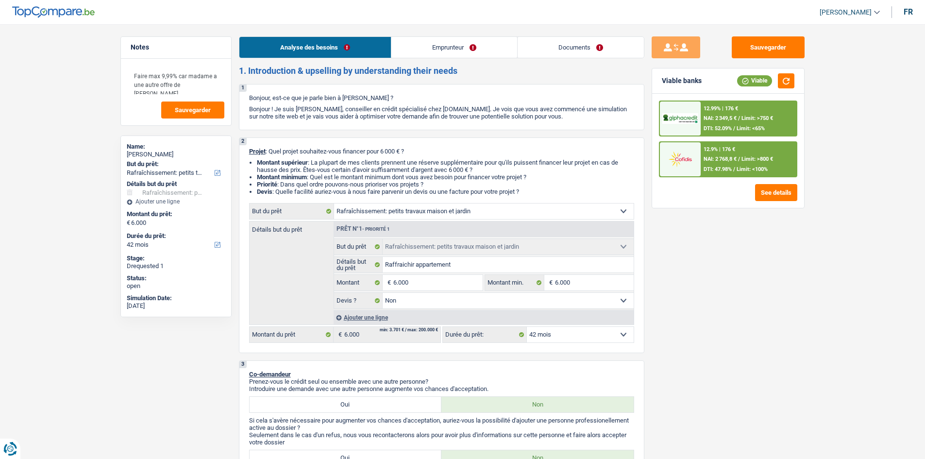
select select "houseOrGarden"
select select "false"
select select "42"
click at [422, 286] on input "6.000" at bounding box center [437, 283] width 89 height 16
type input "600"
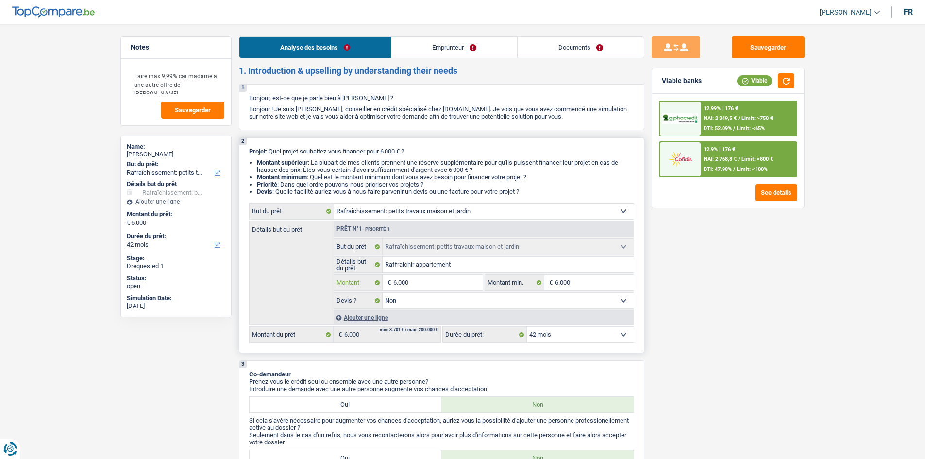
type input "600"
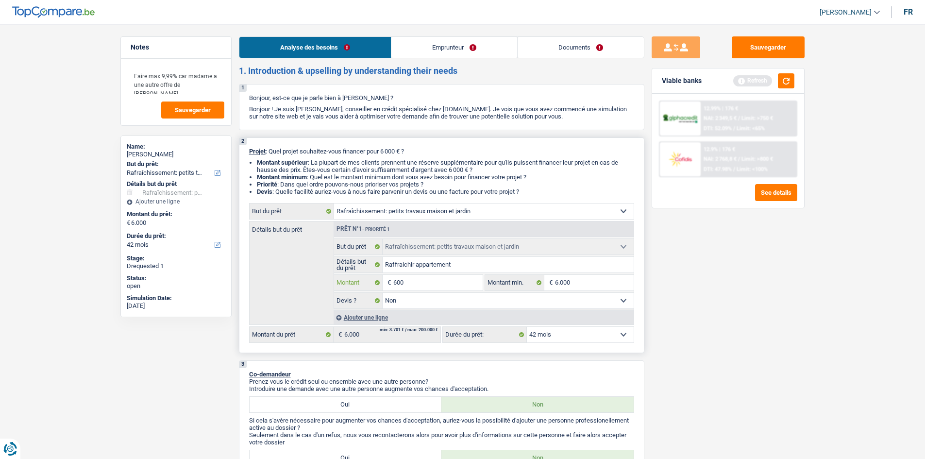
type input "60"
type input "6"
type input "7"
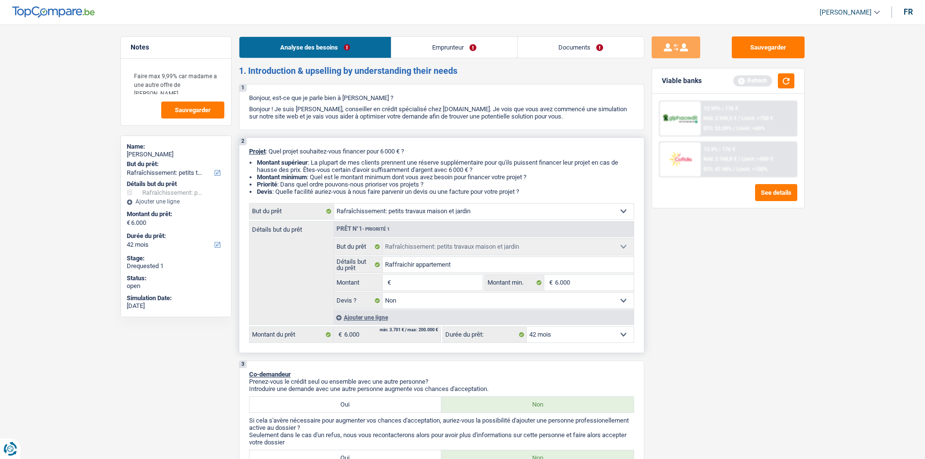
type input "7"
type input "70"
type input "700"
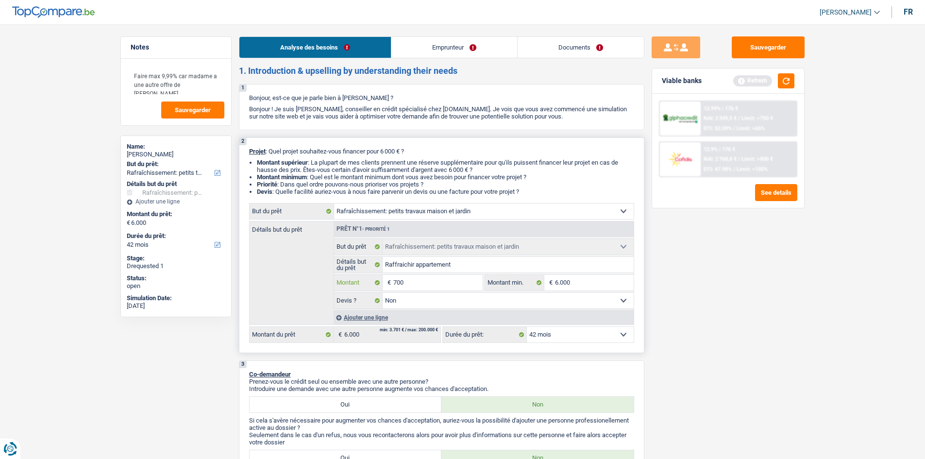
type input "7.000"
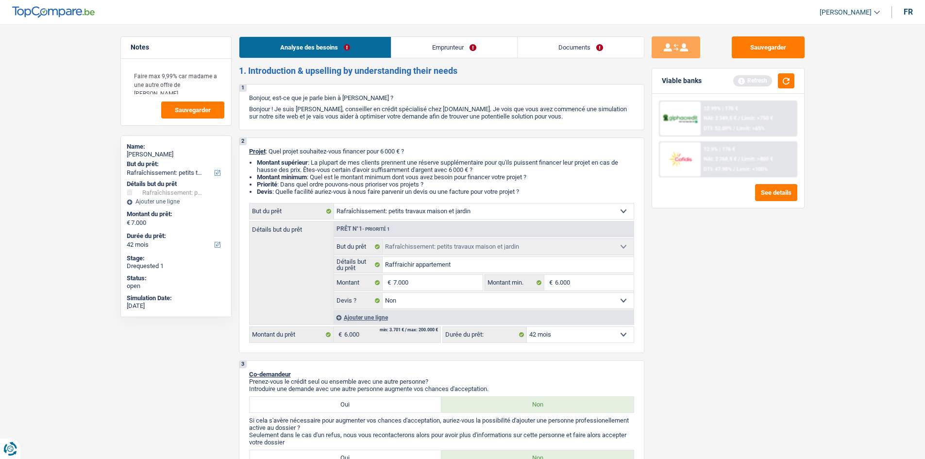
type input "7.000"
click at [680, 342] on div "Sauvegarder Viable banks Refresh 12.99% | 176 € NAI: 2 349,5 € / Limit: >750 € …" at bounding box center [729, 238] width 168 height 405
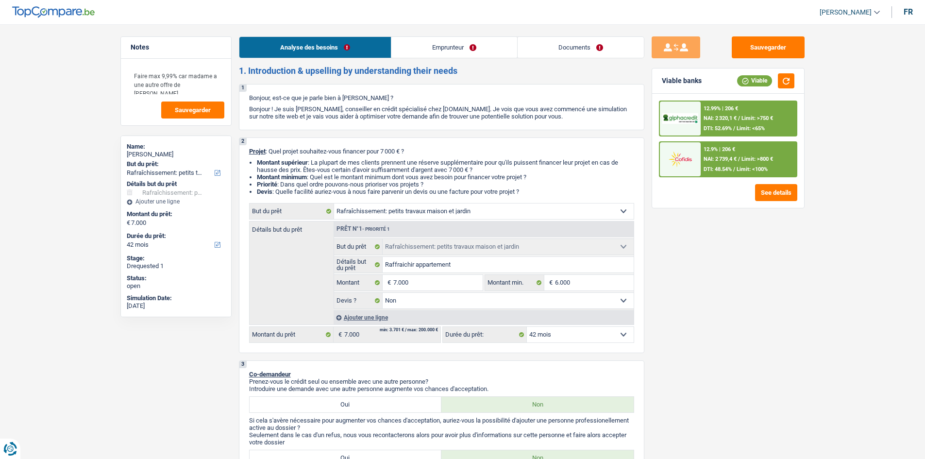
click at [734, 127] on span "/" at bounding box center [734, 128] width 2 height 6
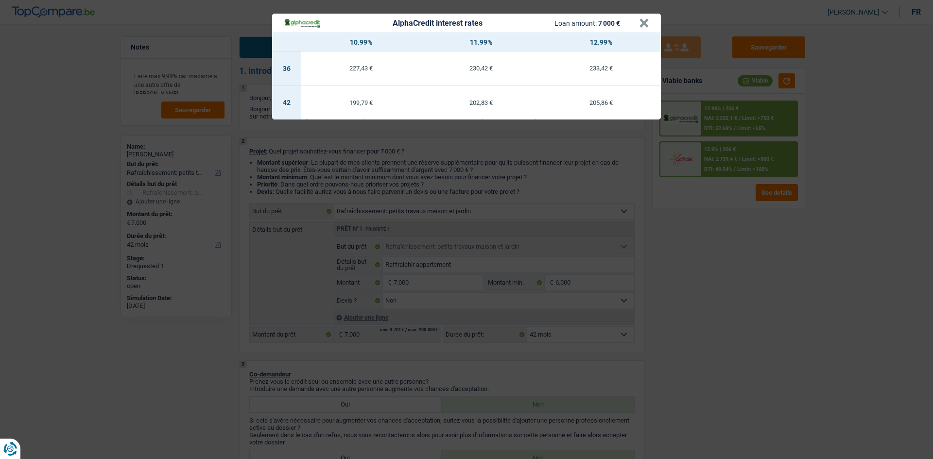
click at [769, 143] on div "AlphaCredit interest rates Loan amount: 7 000 € × 10.99% 11.99% 12.99% 36 227,4…" at bounding box center [466, 229] width 933 height 459
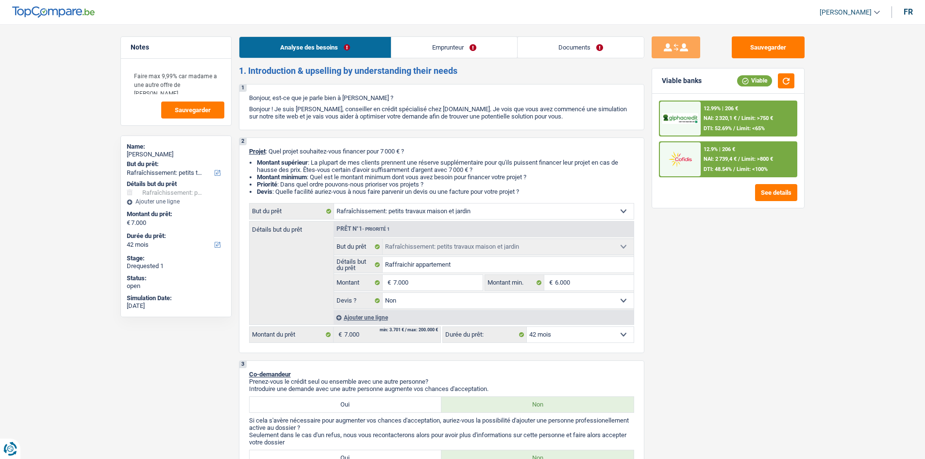
click at [748, 152] on div "12.9% | 206 € NAI: 2 739,4 € / Limit: >800 € DTI: 48.54% / Limit: <100%" at bounding box center [749, 159] width 96 height 34
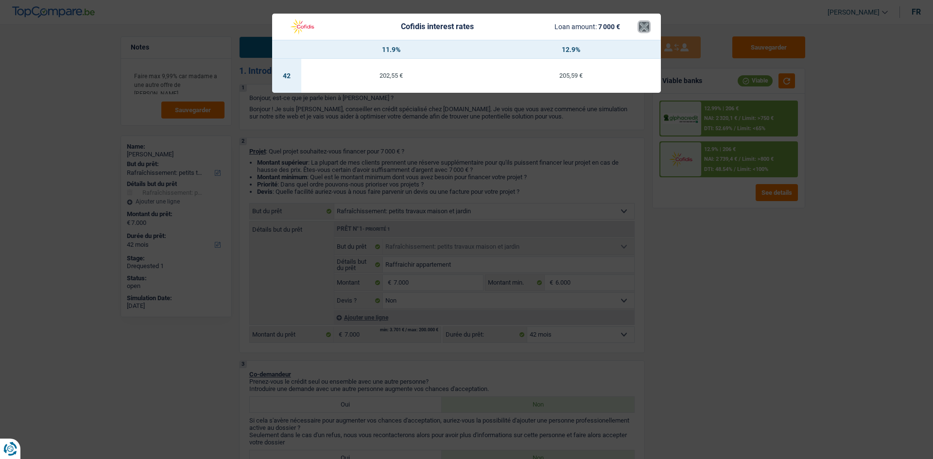
click at [645, 32] on button "×" at bounding box center [644, 27] width 10 height 10
